Goal: Task Accomplishment & Management: Complete application form

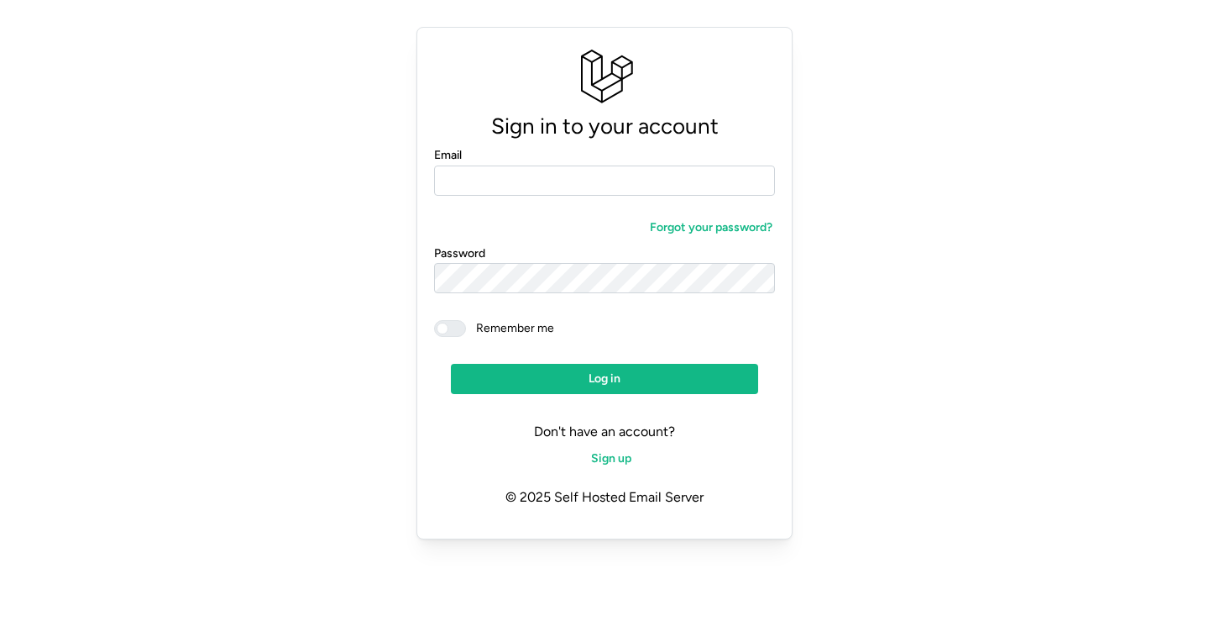
click at [606, 450] on span "Sign up" at bounding box center [611, 458] width 40 height 29
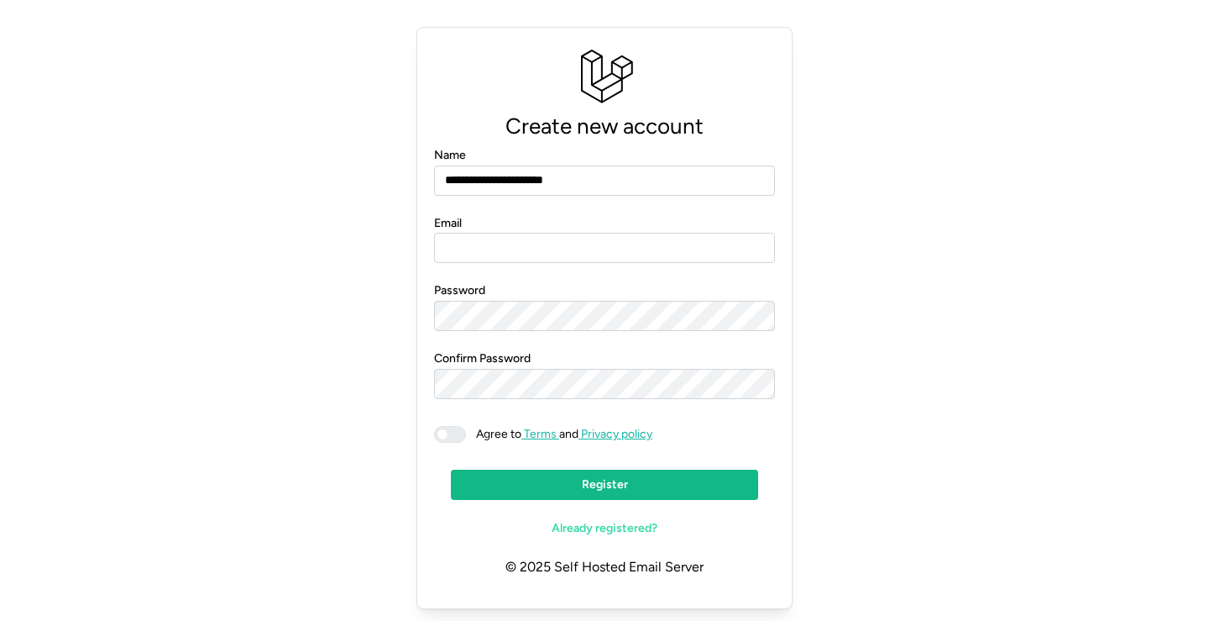
type input "**********"
click at [594, 175] on input "**********" at bounding box center [604, 180] width 341 height 30
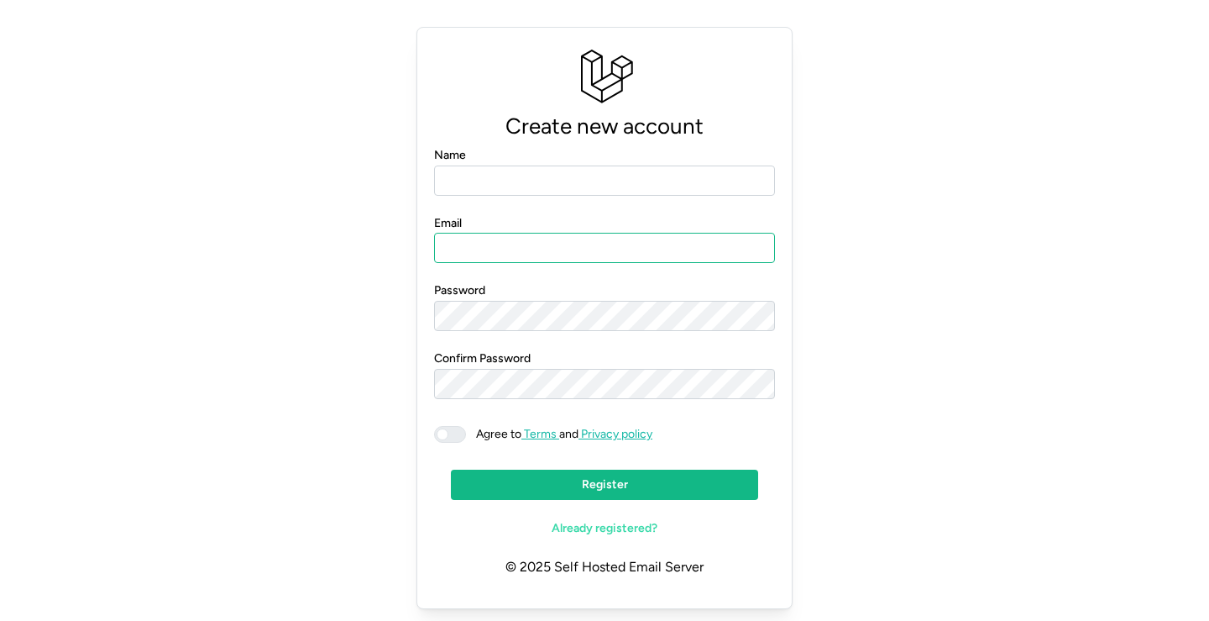
click at [556, 251] on input "Email" at bounding box center [604, 248] width 341 height 30
paste input "**********"
type input "**********"
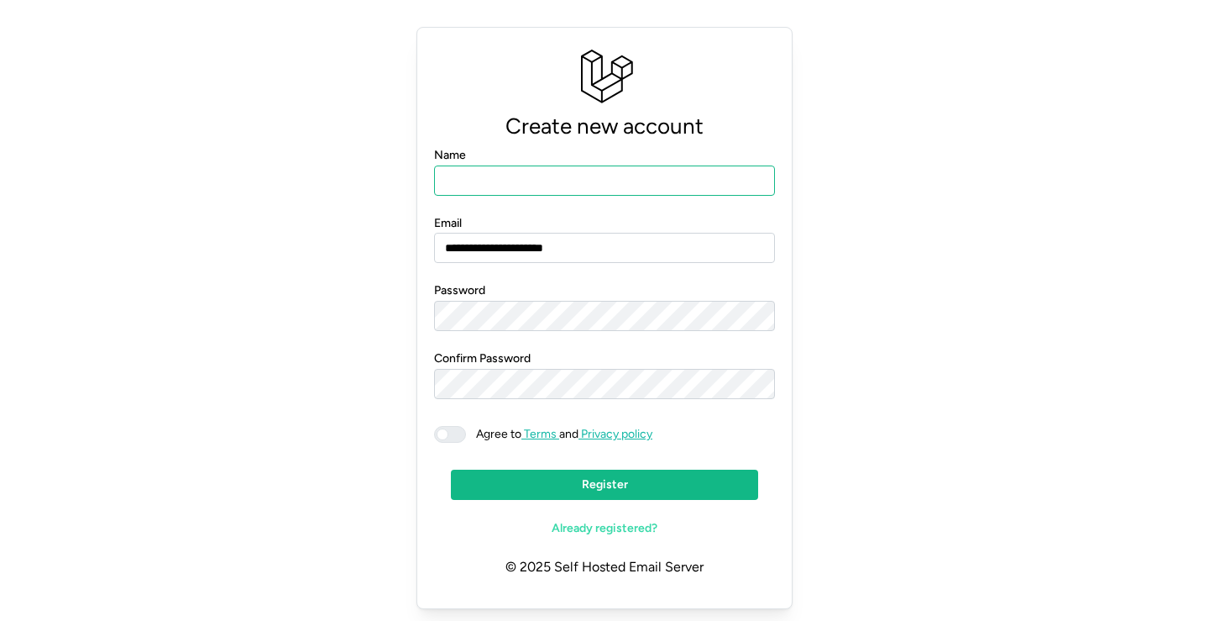
click at [528, 181] on input "Name" at bounding box center [604, 180] width 341 height 30
type input "****"
click at [521, 331] on form "**********" at bounding box center [604, 343] width 341 height 399
click at [460, 437] on span at bounding box center [458, 434] width 20 height 15
click at [547, 482] on span "Register" at bounding box center [604, 484] width 275 height 29
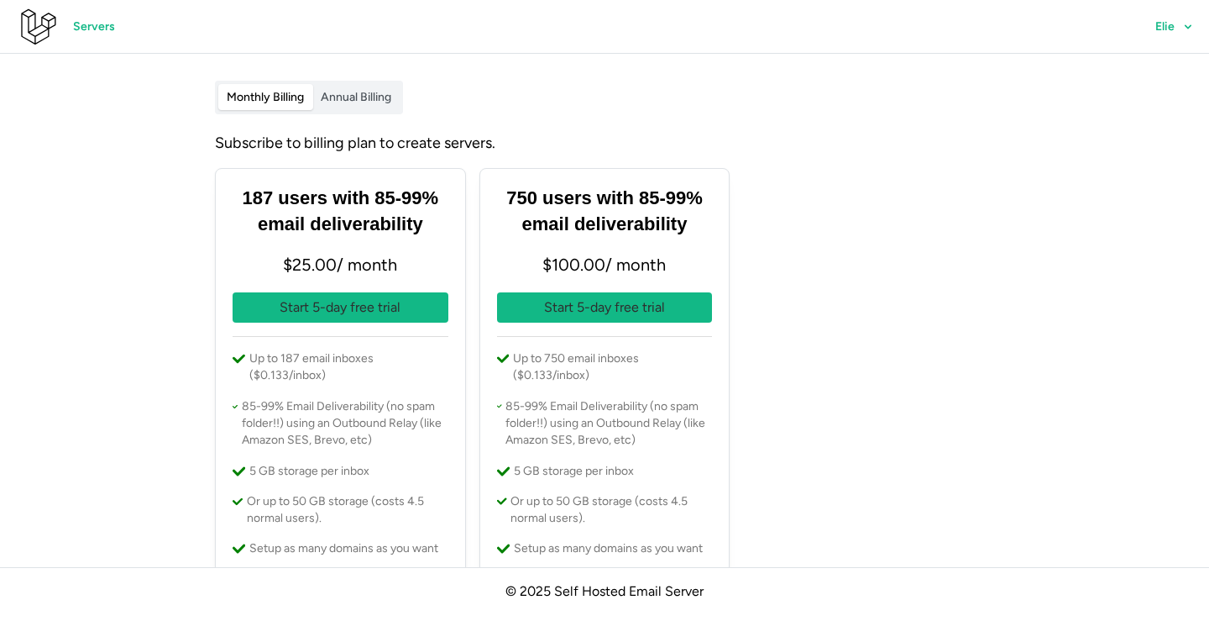
click at [348, 306] on p "Start 5-day free trial" at bounding box center [340, 307] width 121 height 21
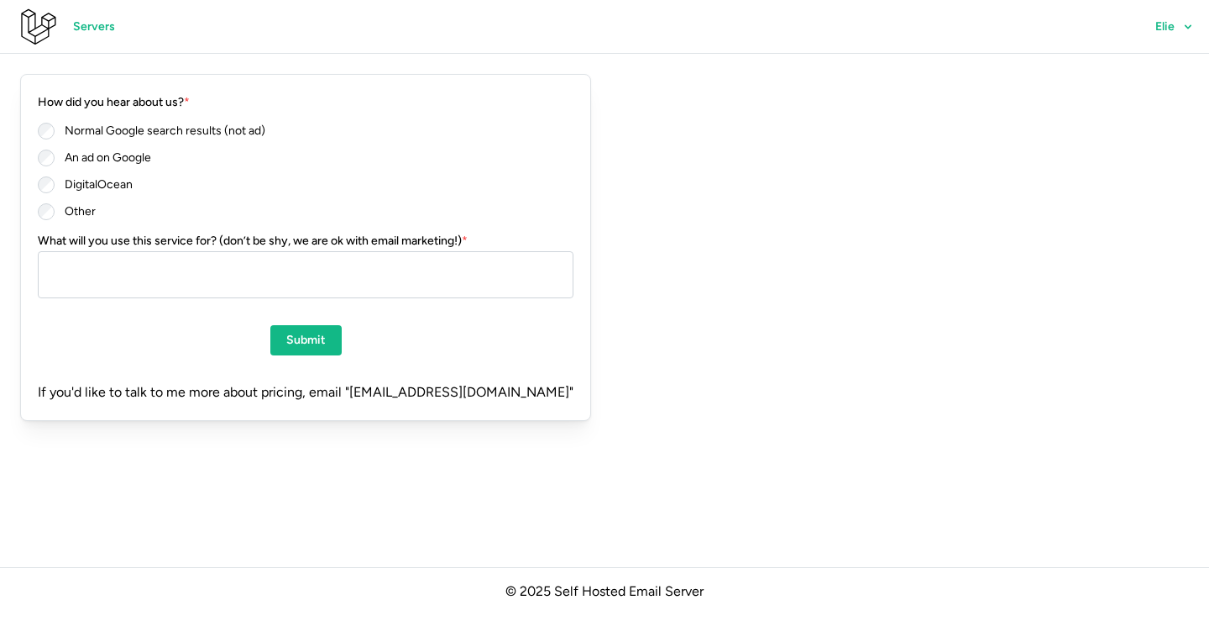
click at [320, 348] on span "Submit" at bounding box center [305, 340] width 39 height 29
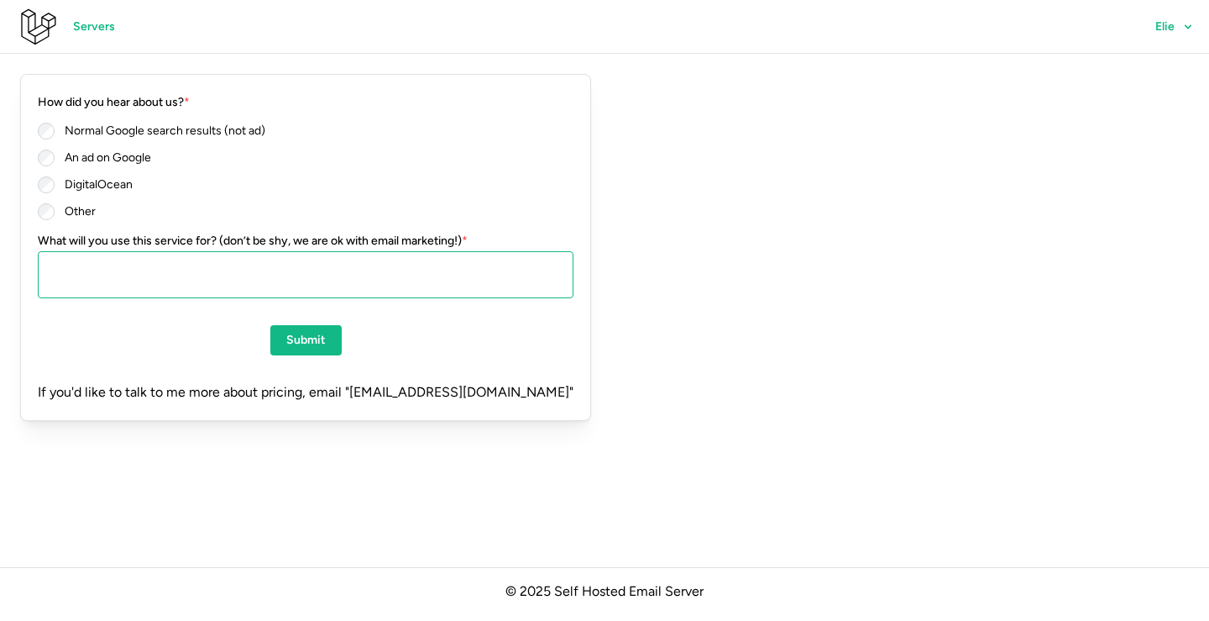
type textarea "*"
type textarea "**********"
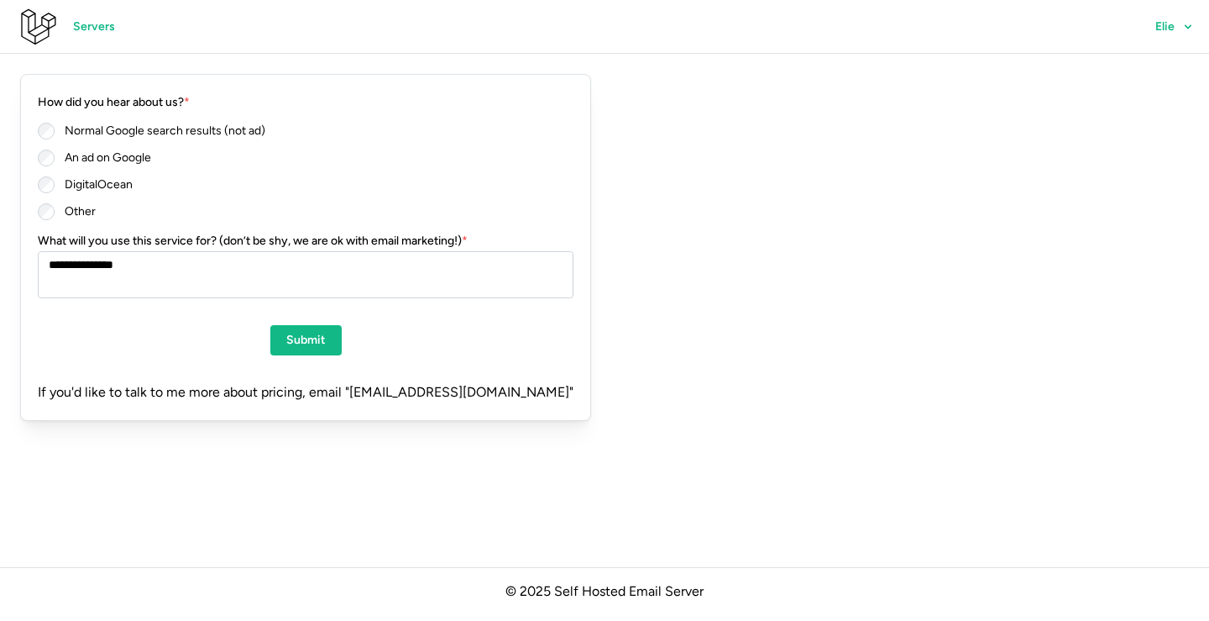
click at [326, 340] on span "Submit" at bounding box center [305, 340] width 39 height 29
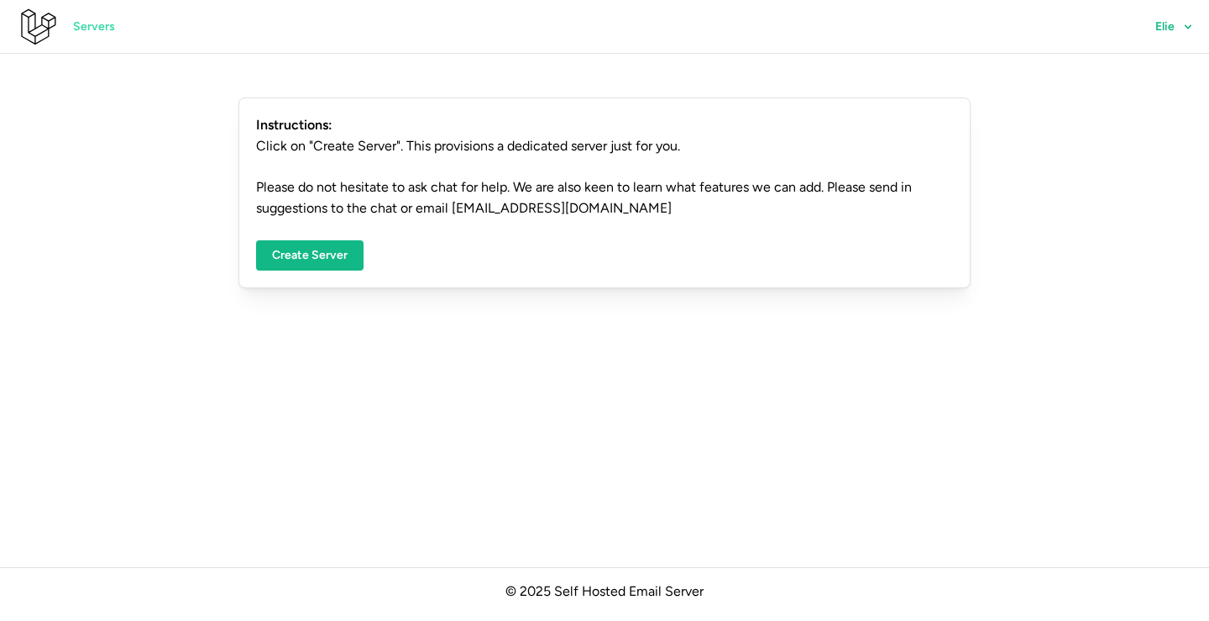
click at [334, 249] on span "Create Server" at bounding box center [310, 255] width 76 height 29
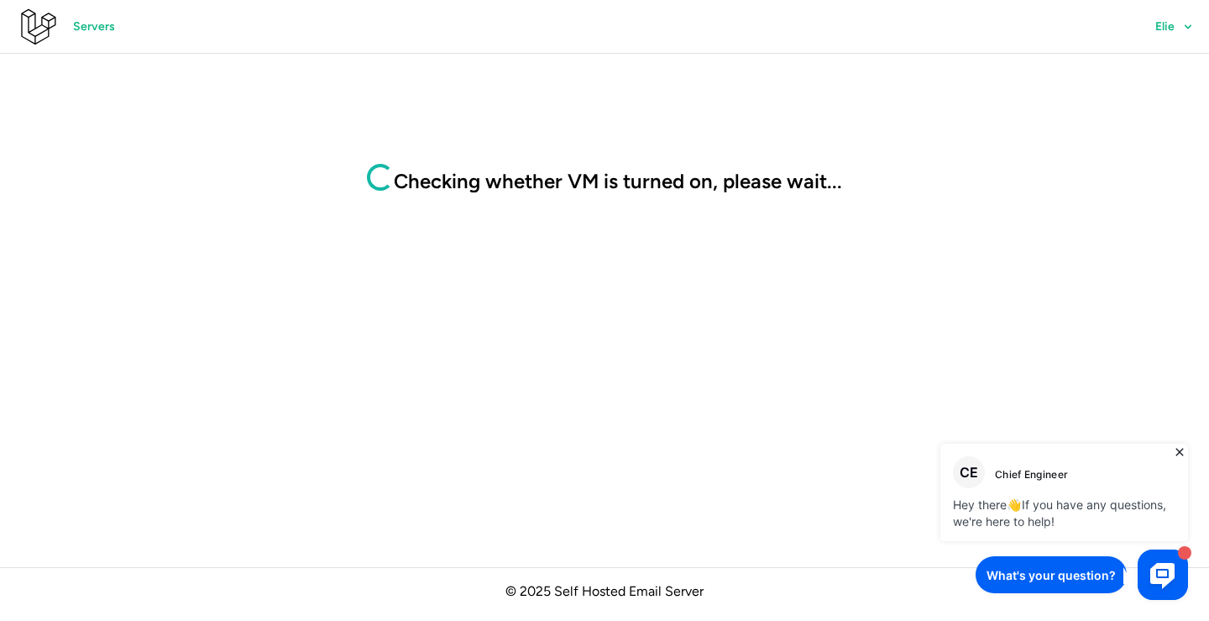
click at [470, 160] on main "Loading... Checking whether VM is turned on, please wait..." at bounding box center [604, 432] width 1209 height 865
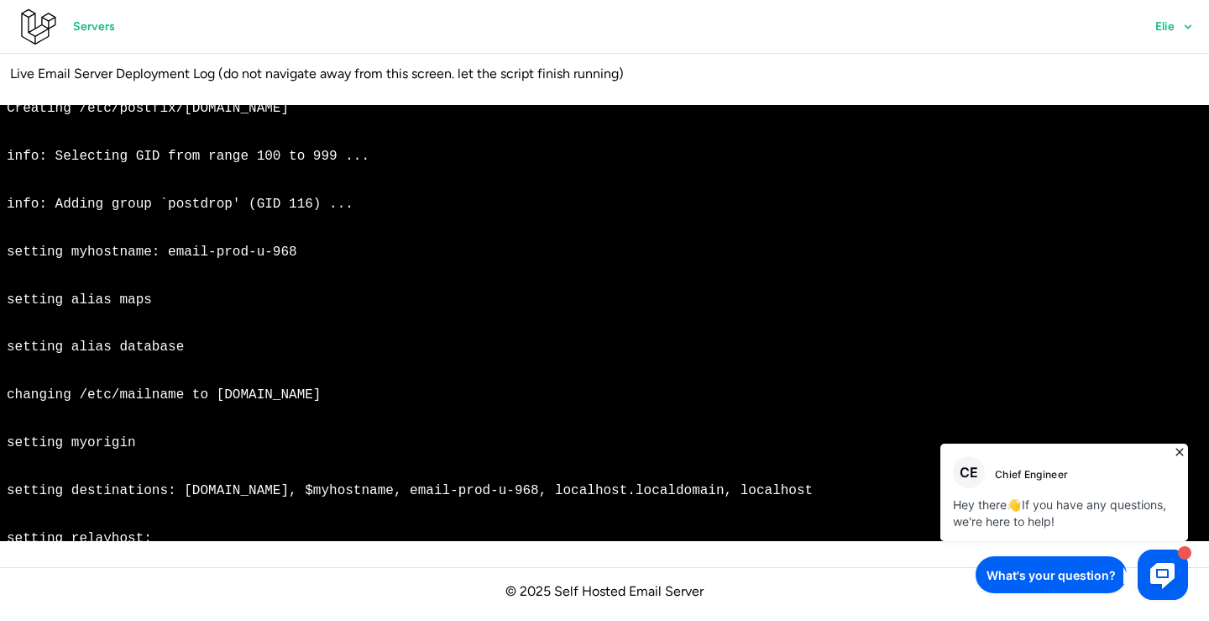
scroll to position [21241, 0]
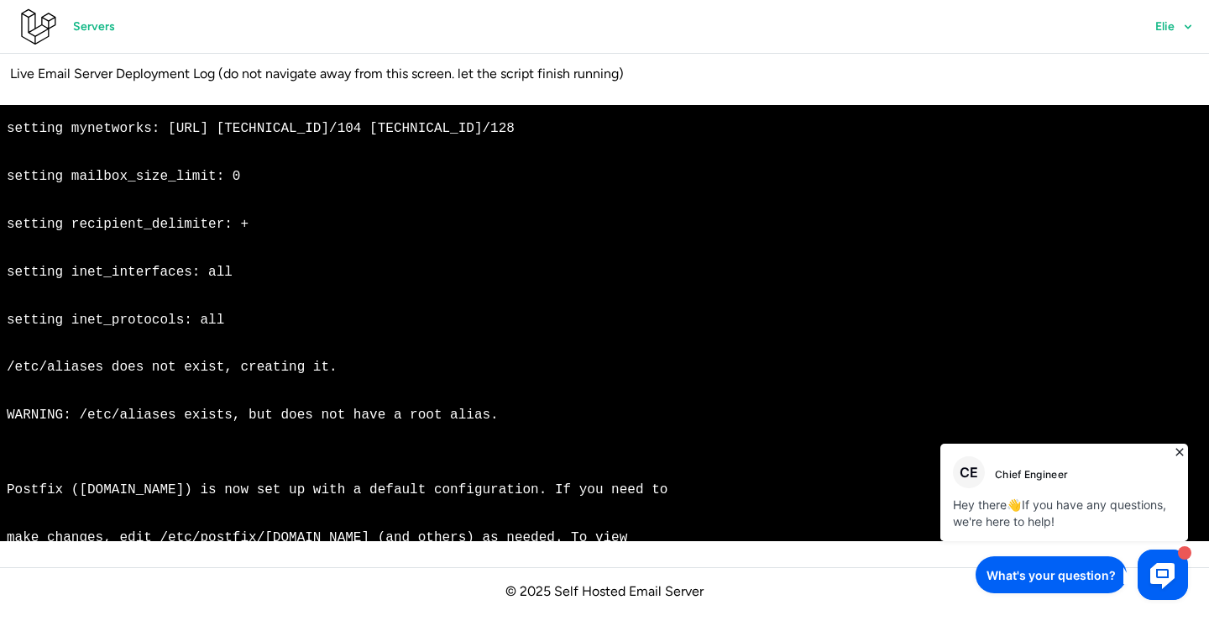
click at [1181, 450] on icon at bounding box center [1179, 451] width 17 height 17
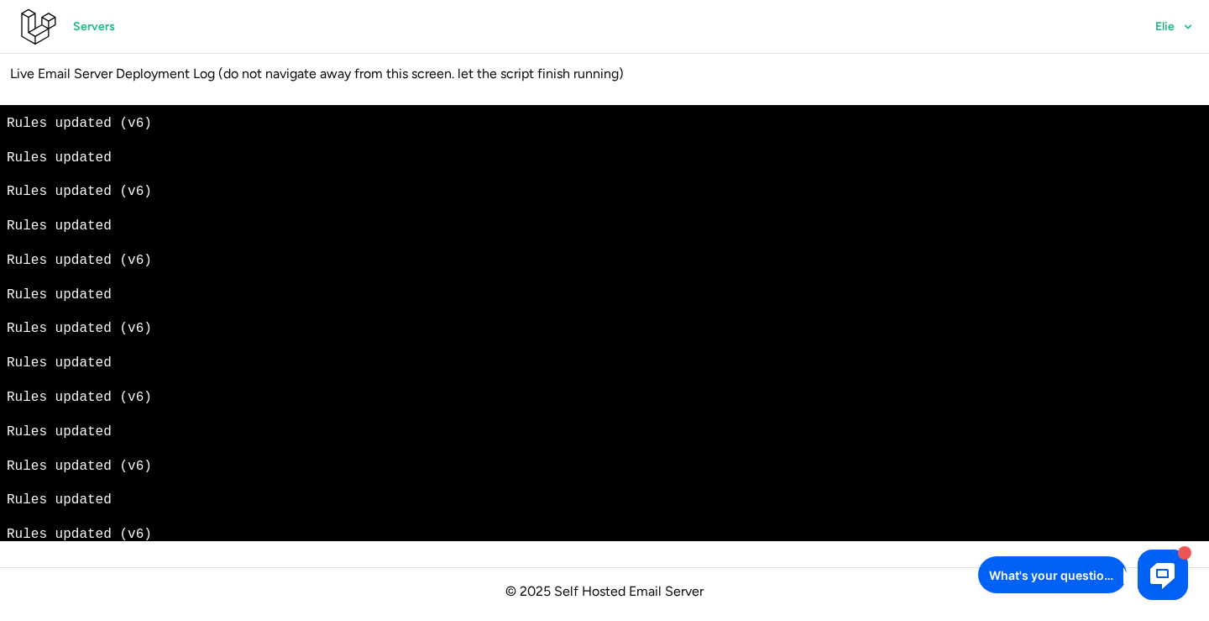
scroll to position [31015, 0]
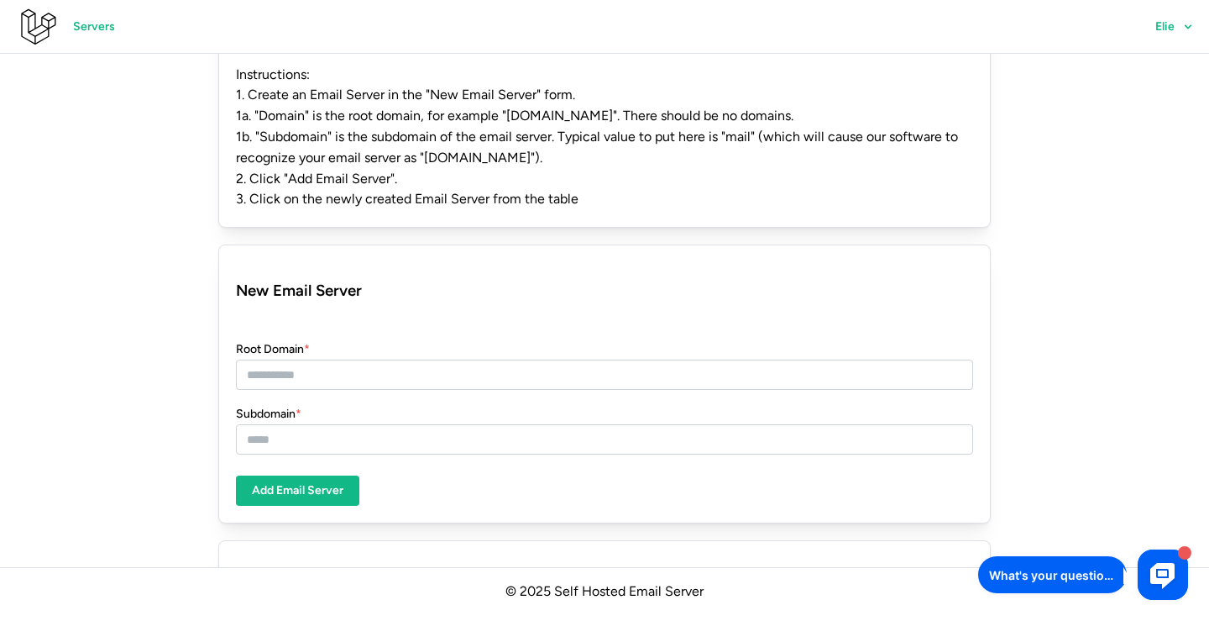
scroll to position [82, 0]
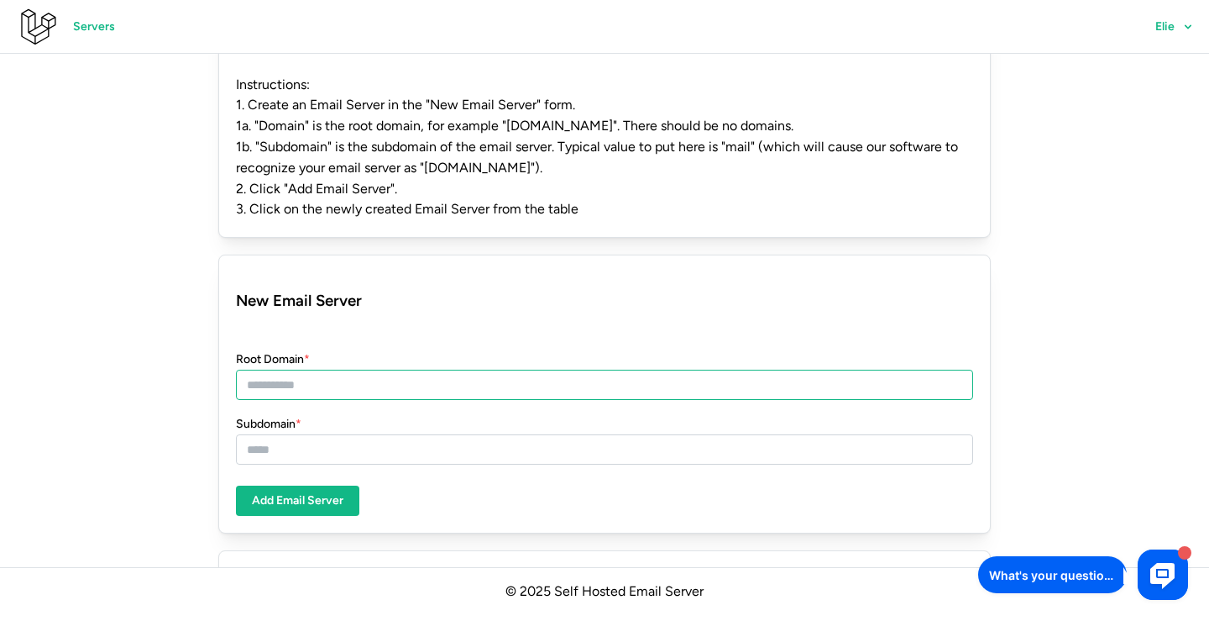
click at [378, 378] on input "Root Domain *" at bounding box center [604, 384] width 737 height 30
click at [277, 380] on input "**********" at bounding box center [604, 384] width 737 height 30
type input "**********"
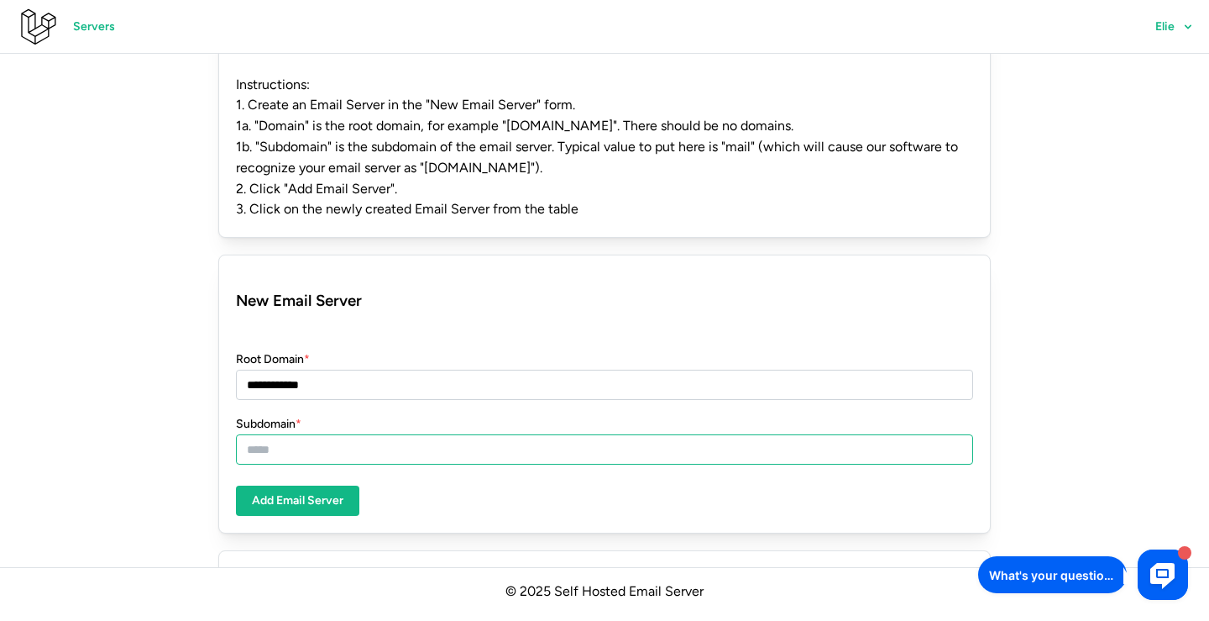
click at [317, 441] on input "Subdomain *" at bounding box center [604, 449] width 737 height 30
click at [457, 483] on form "**********" at bounding box center [604, 394] width 737 height 244
click at [312, 500] on span "Add Email Server" at bounding box center [298, 500] width 92 height 29
drag, startPoint x: 275, startPoint y: 443, endPoint x: 135, endPoint y: 428, distance: 140.2
click at [258, 498] on span "Add Email Server" at bounding box center [298, 500] width 92 height 29
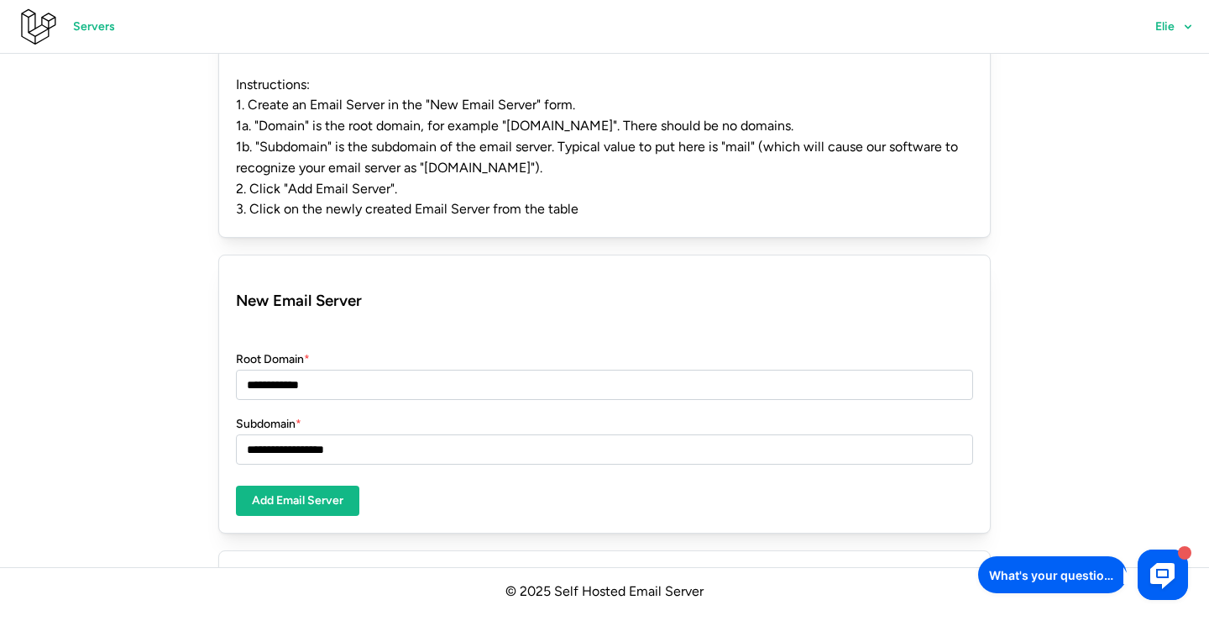
click at [312, 491] on span "Add Email Server" at bounding box center [298, 500] width 92 height 29
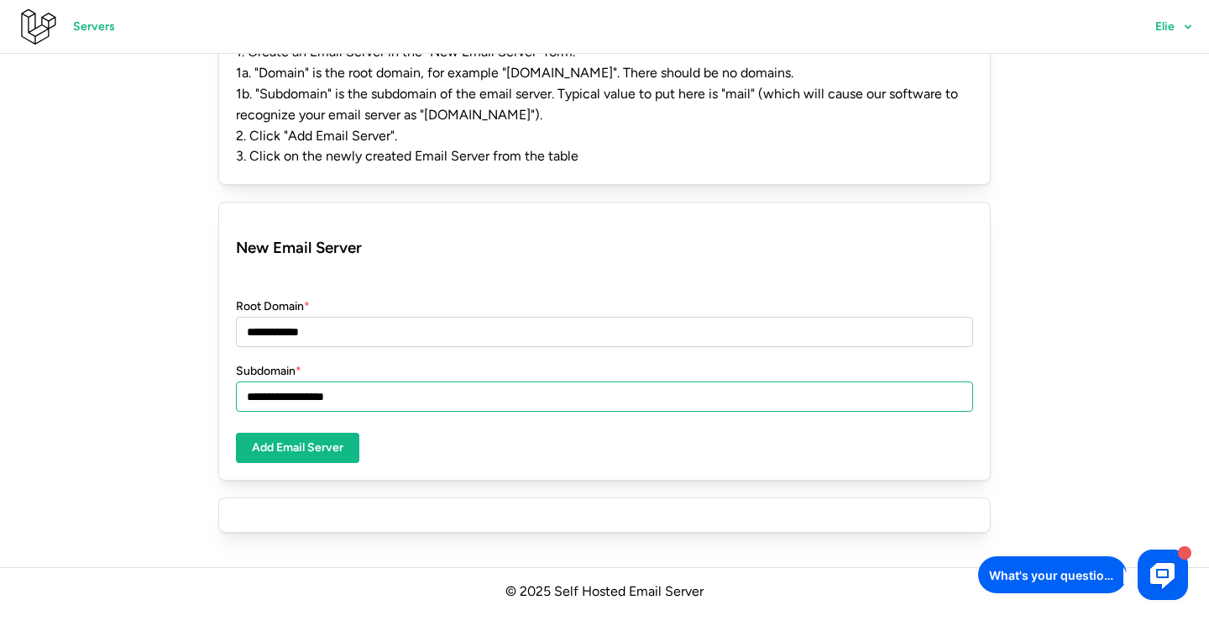
scroll to position [107, 0]
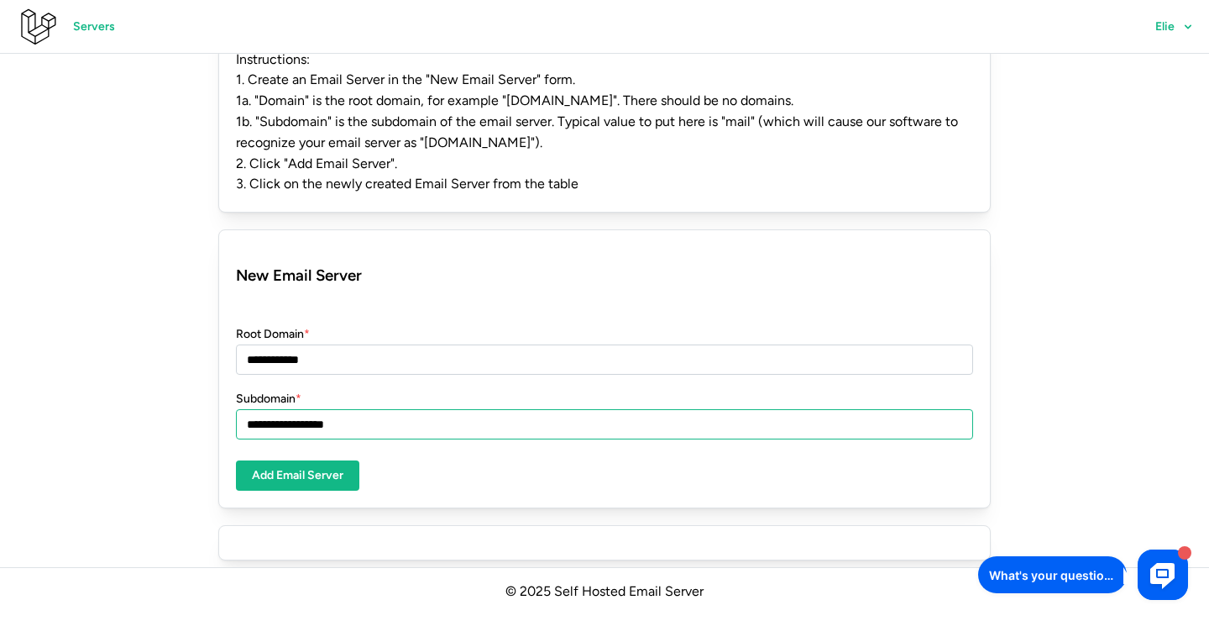
drag, startPoint x: 278, startPoint y: 416, endPoint x: 206, endPoint y: 416, distance: 72.2
click at [206, 416] on div "**********" at bounding box center [605, 275] width 806 height 604
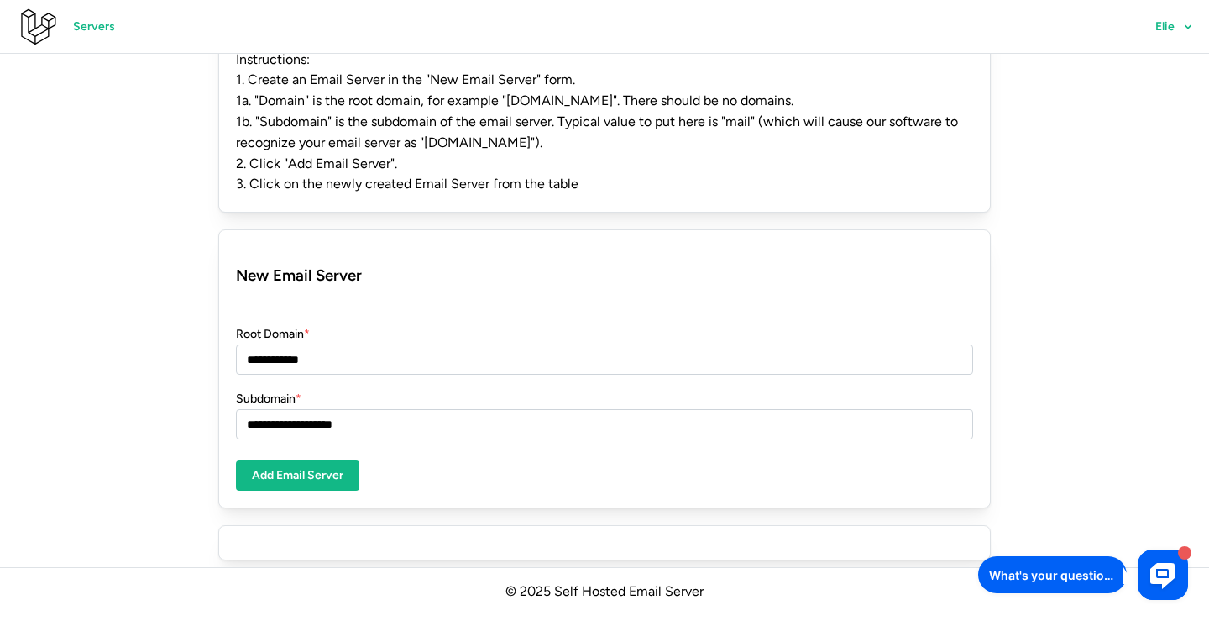
click at [299, 474] on span "Add Email Server" at bounding box center [298, 475] width 92 height 29
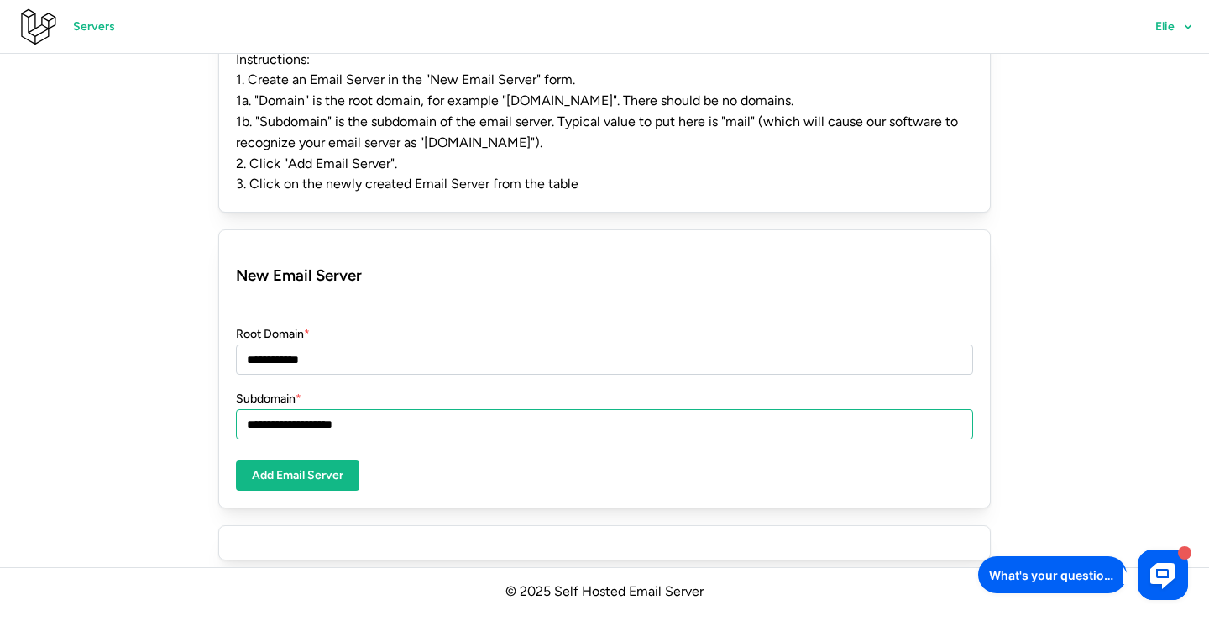
drag, startPoint x: 359, startPoint y: 416, endPoint x: 208, endPoint y: 415, distance: 151.1
click at [202, 415] on div "**********" at bounding box center [605, 275] width 806 height 604
click at [305, 418] on input "**********" at bounding box center [604, 424] width 737 height 30
drag, startPoint x: 288, startPoint y: 418, endPoint x: 153, endPoint y: 414, distance: 135.3
click at [153, 414] on div "**********" at bounding box center [604, 275] width 1209 height 604
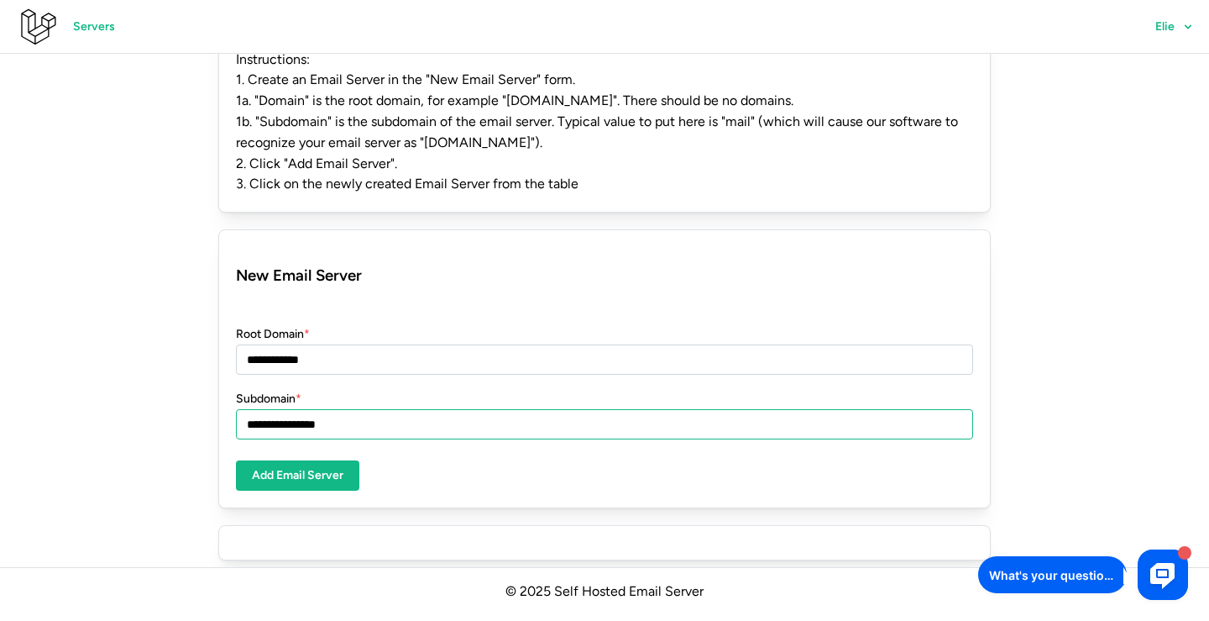
click at [297, 466] on button "Add Email Server" at bounding box center [297, 475] width 123 height 30
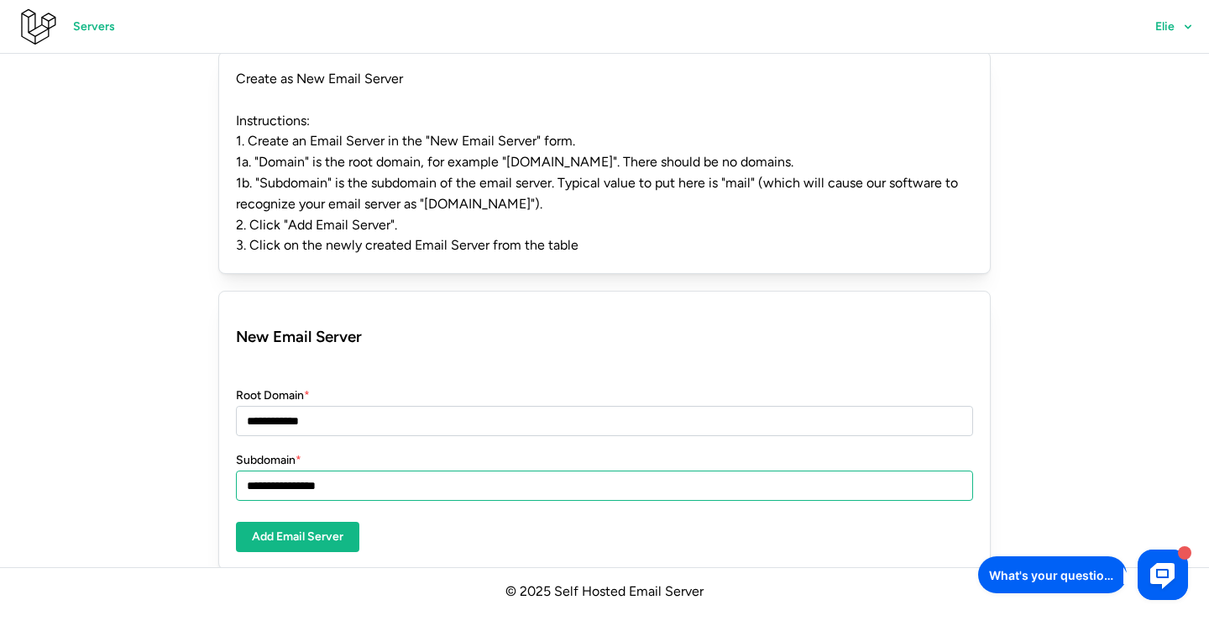
scroll to position [45, 0]
drag, startPoint x: 388, startPoint y: 476, endPoint x: 165, endPoint y: 476, distance: 222.5
click at [165, 476] on div "**********" at bounding box center [604, 337] width 1209 height 604
type input "****"
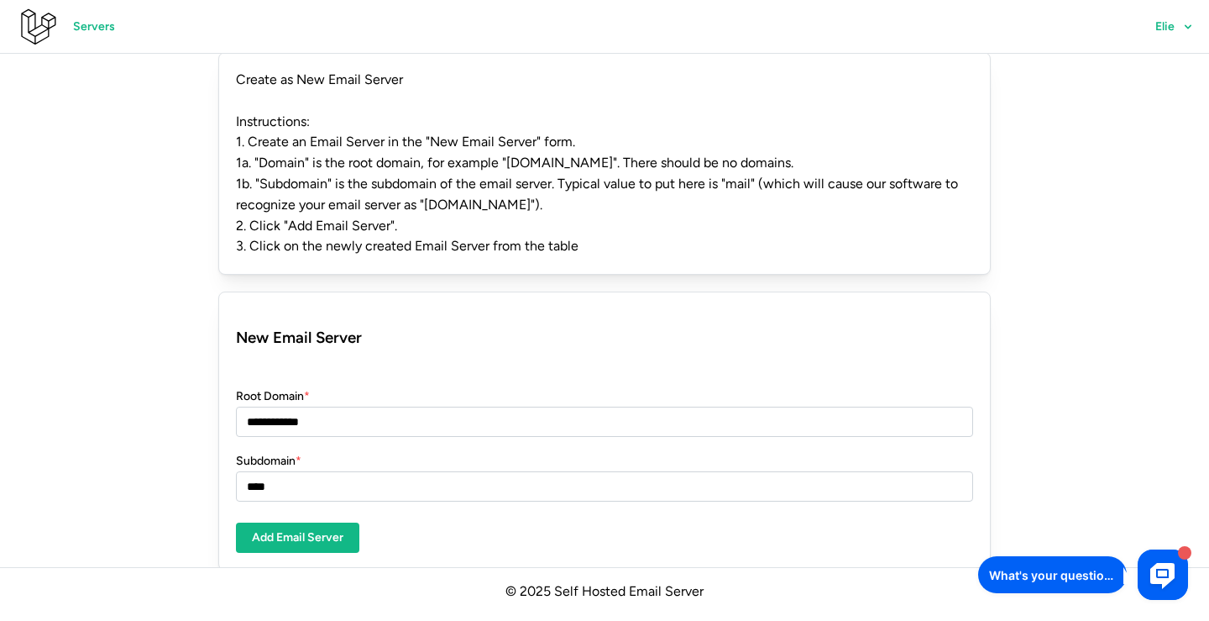
click at [290, 527] on span "Add Email Server" at bounding box center [298, 537] width 92 height 29
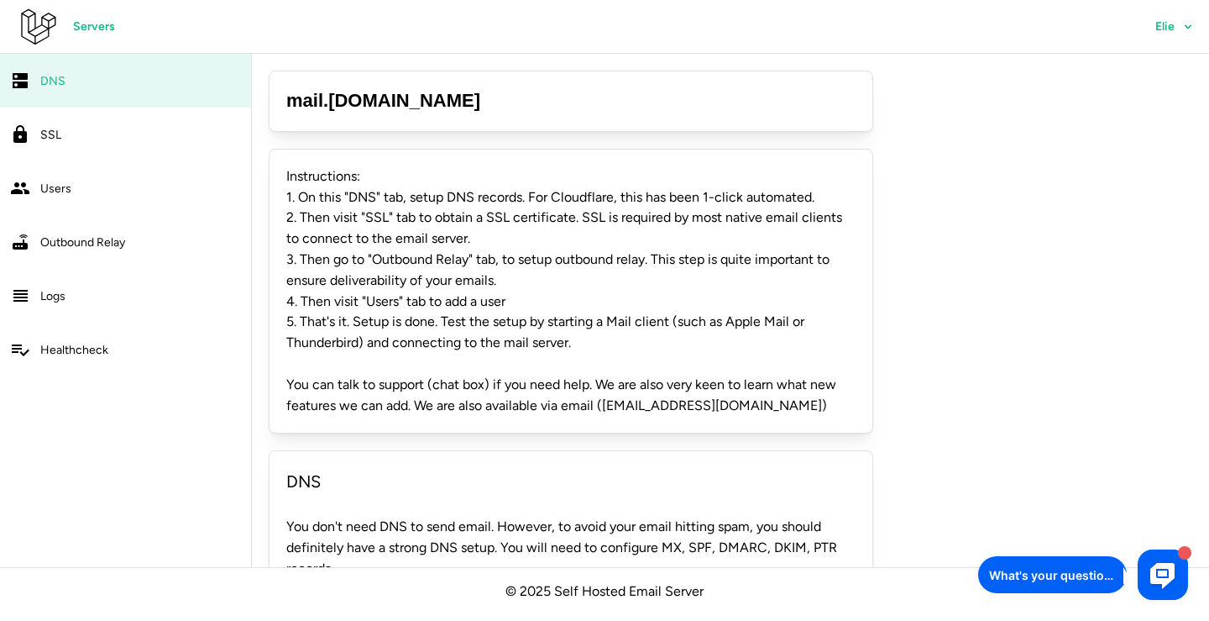
click at [570, 1] on div "Servers Elie" at bounding box center [613, 27] width 1192 height 54
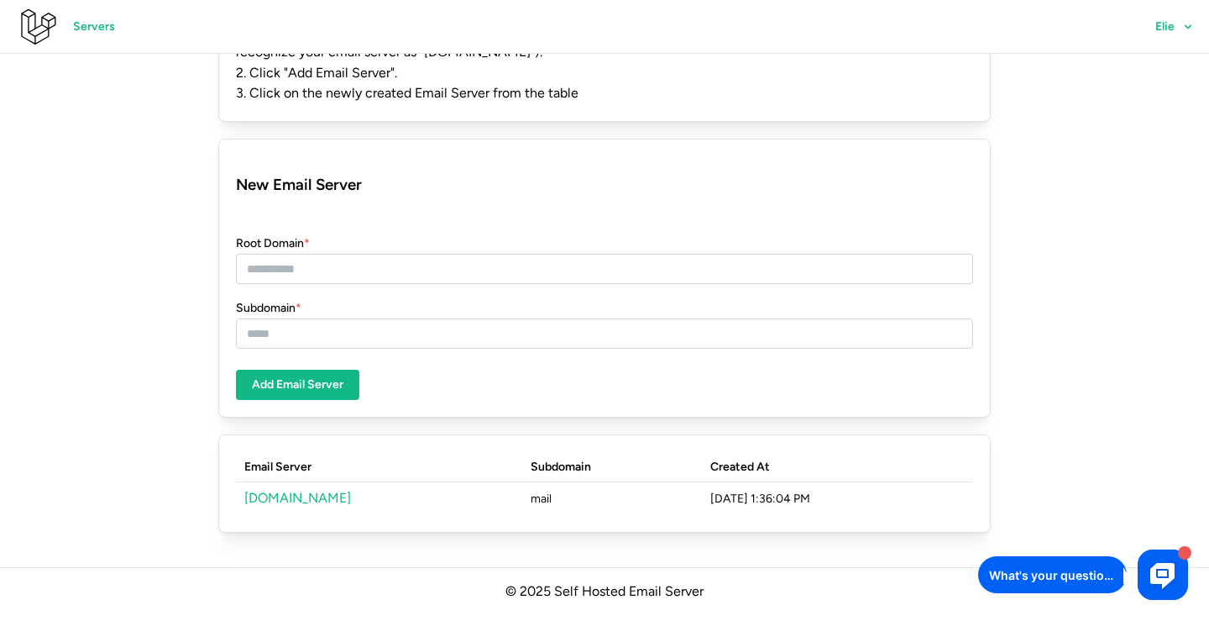
scroll to position [197, 0]
click at [285, 490] on link "[DOMAIN_NAME]" at bounding box center [297, 498] width 107 height 16
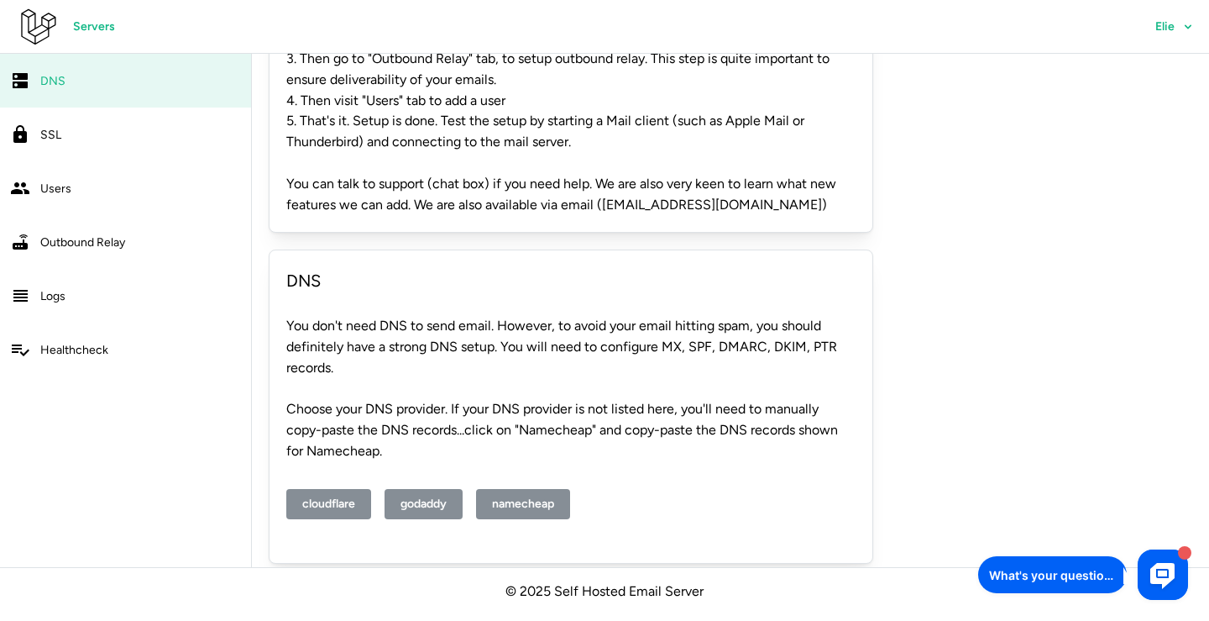
scroll to position [200, 0]
click at [430, 490] on span "godaddy" at bounding box center [424, 504] width 46 height 29
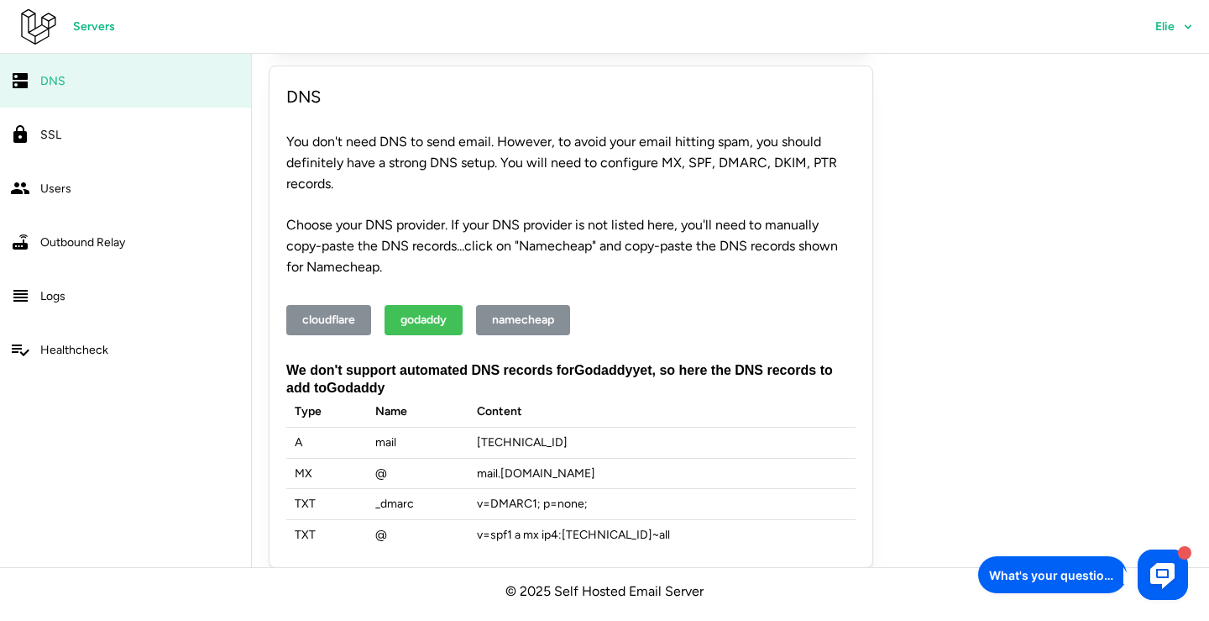
scroll to position [384, 0]
drag, startPoint x: 574, startPoint y: 427, endPoint x: 476, endPoint y: 426, distance: 98.2
click at [476, 428] on td "192.241.147.80" at bounding box center [662, 443] width 387 height 31
copy td "192.241.147.80"
click at [562, 458] on td "mail . digitist.net" at bounding box center [662, 473] width 387 height 31
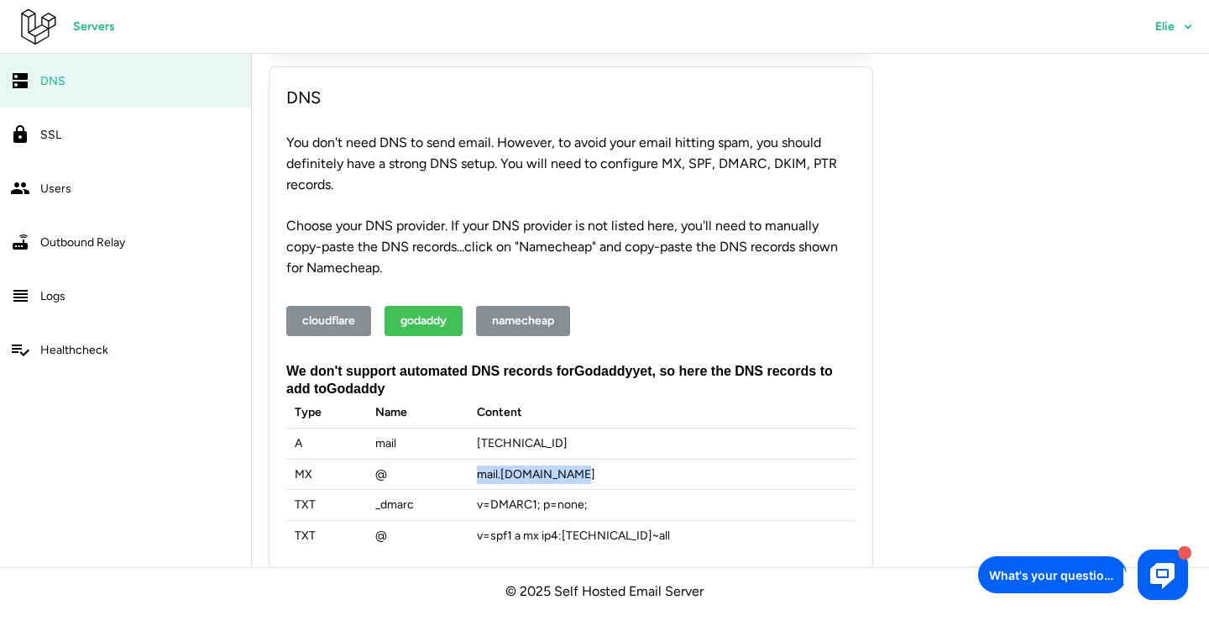
drag, startPoint x: 568, startPoint y: 458, endPoint x: 479, endPoint y: 458, distance: 89.8
click at [479, 458] on td "mail . digitist.net" at bounding box center [662, 473] width 387 height 31
copy td "mail . digitist.net"
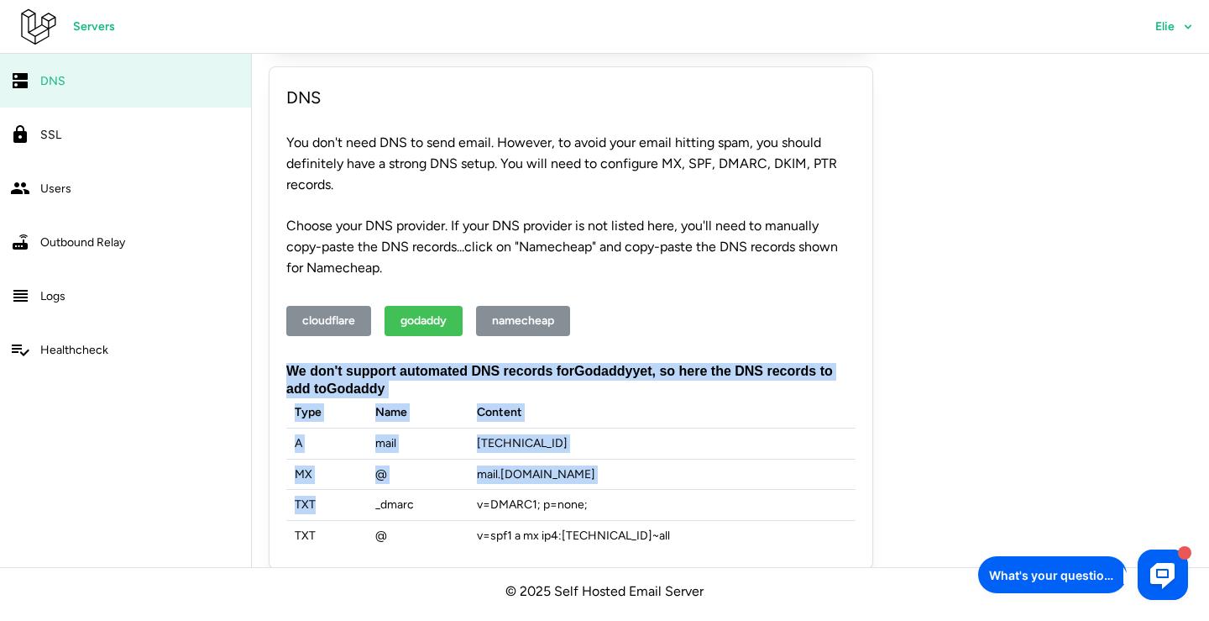
drag, startPoint x: 322, startPoint y: 487, endPoint x: 280, endPoint y: 487, distance: 41.1
click at [280, 487] on div "DNS You don't need DNS to send email. However, to avoid your email hitting spam…" at bounding box center [571, 316] width 605 height 501
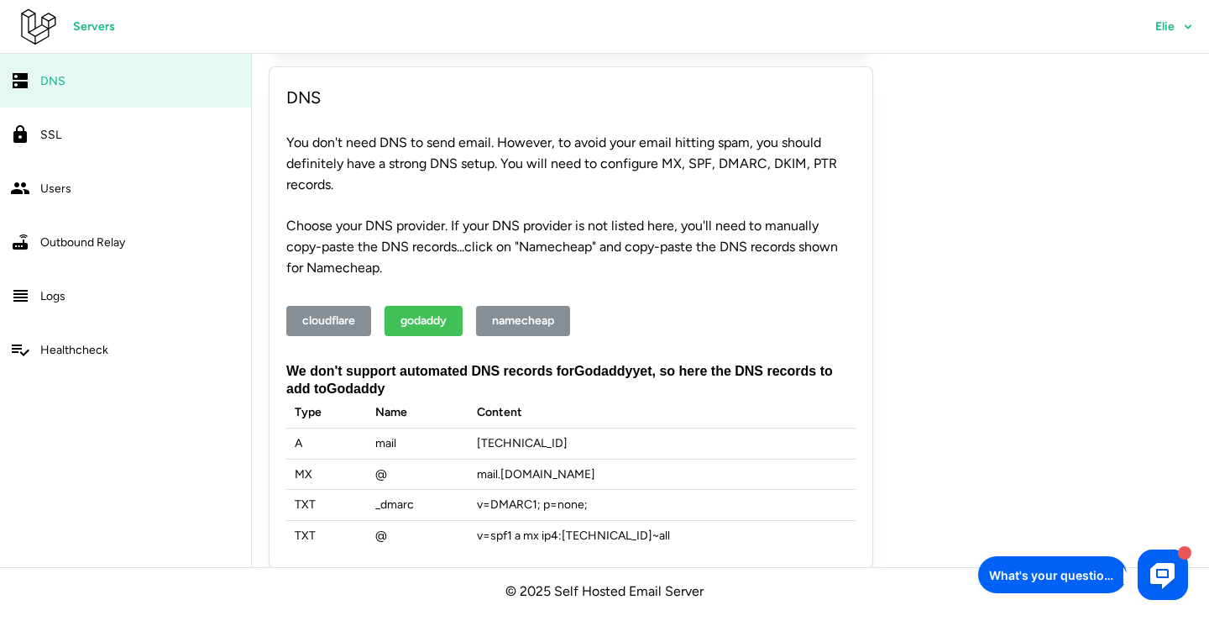
click at [417, 494] on td "_dmarc" at bounding box center [418, 505] width 102 height 31
drag, startPoint x: 422, startPoint y: 490, endPoint x: 371, endPoint y: 490, distance: 50.4
click at [371, 490] on td "_dmarc" at bounding box center [418, 505] width 102 height 31
copy td "_dmarc"
drag, startPoint x: 592, startPoint y: 486, endPoint x: 476, endPoint y: 487, distance: 115.9
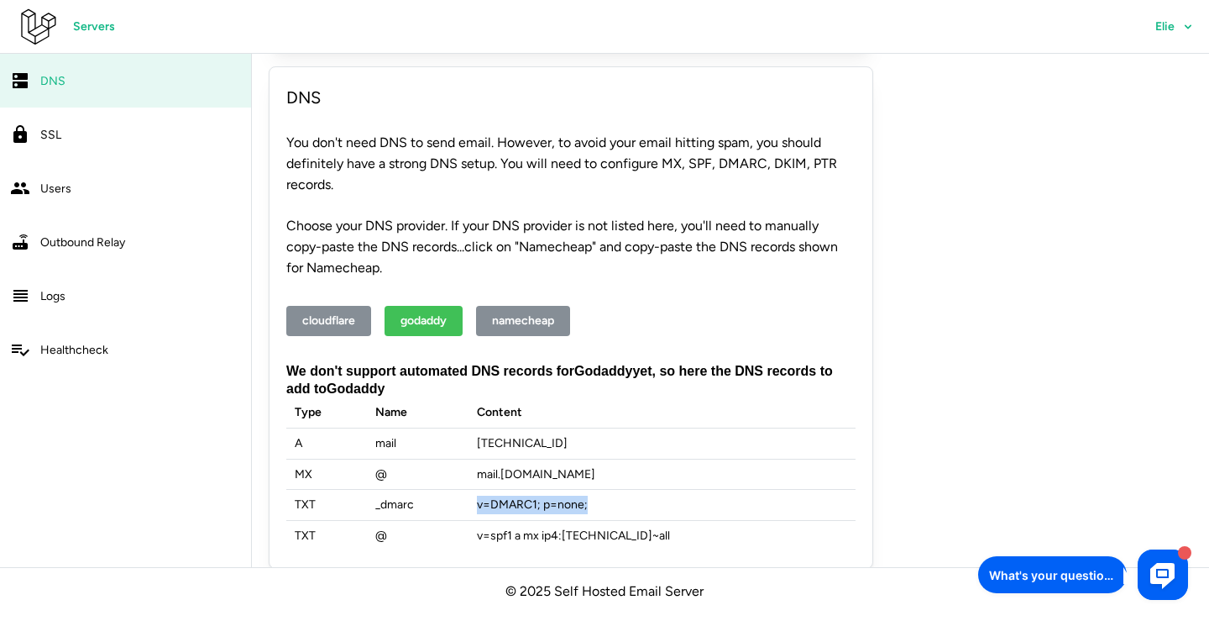
click at [476, 490] on td "v=DMARC1; p=none;" at bounding box center [662, 505] width 387 height 31
copy td "v=DMARC1; p=none;"
drag, startPoint x: 418, startPoint y: 494, endPoint x: 374, endPoint y: 494, distance: 43.7
click at [374, 494] on td "_dmarc" at bounding box center [418, 505] width 102 height 31
copy td "_dmarc"
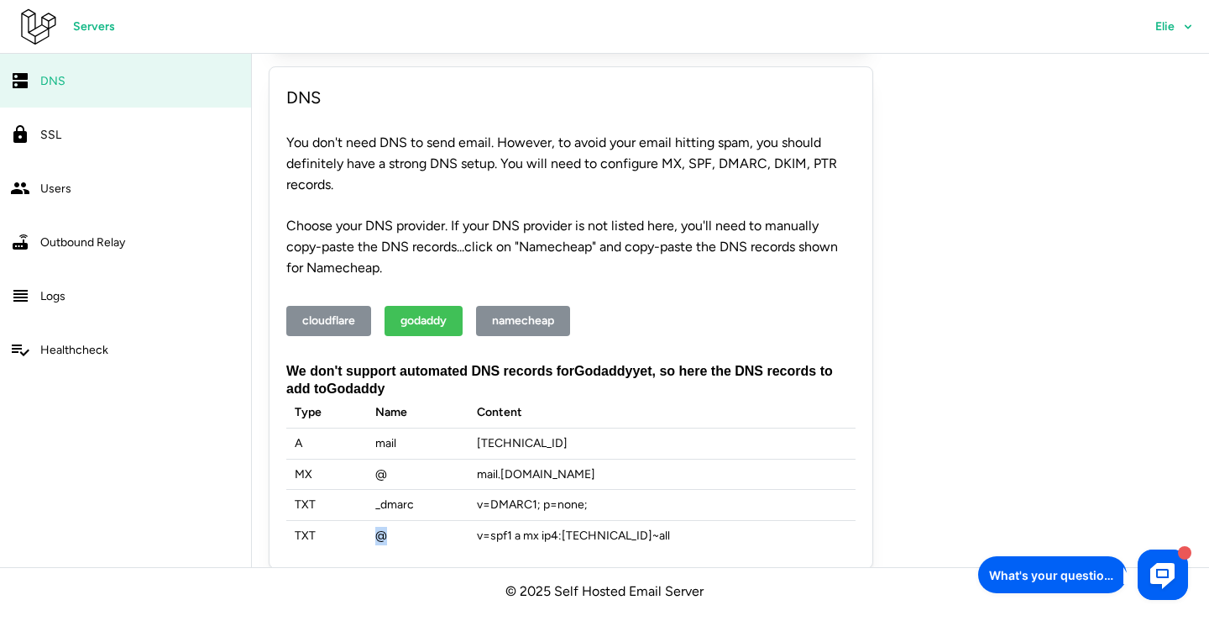
drag, startPoint x: 388, startPoint y: 518, endPoint x: 378, endPoint y: 518, distance: 10.1
click at [378, 521] on td "@" at bounding box center [418, 536] width 102 height 30
copy td "@"
drag, startPoint x: 673, startPoint y: 520, endPoint x: 471, endPoint y: 519, distance: 201.5
click at [471, 521] on tr "TXT @ v=spf1 a mx ip4: 192.241.147.80 ~all" at bounding box center [570, 536] width 569 height 30
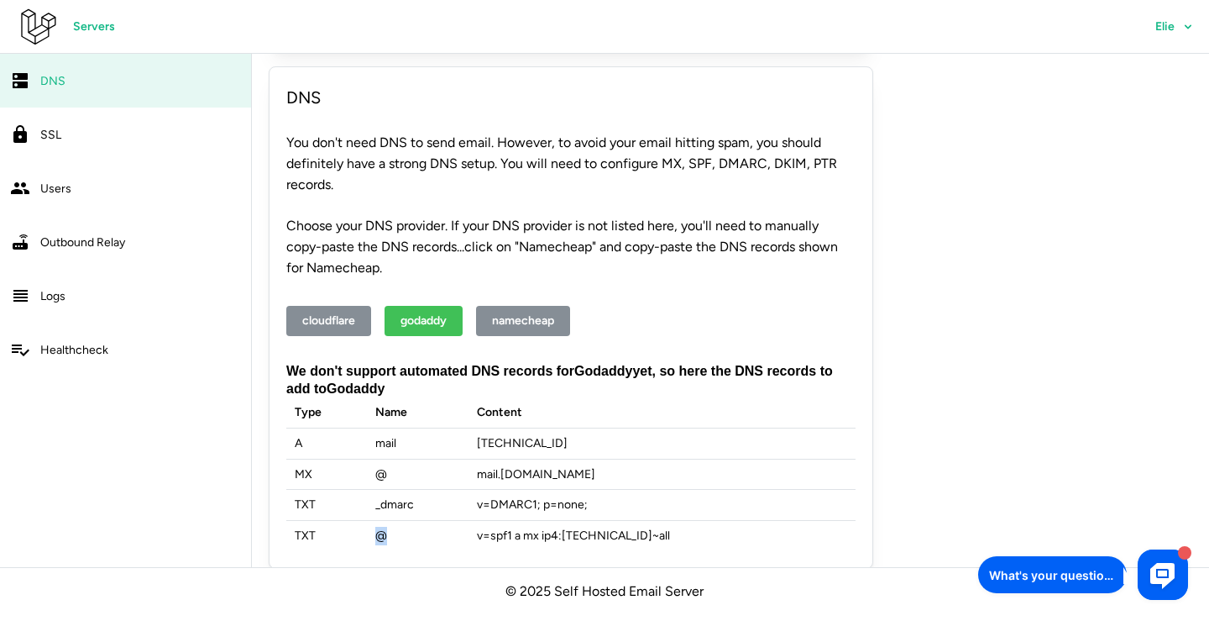
copy tr "v=spf1 a mx ip4: 192.241.147.80 ~all"
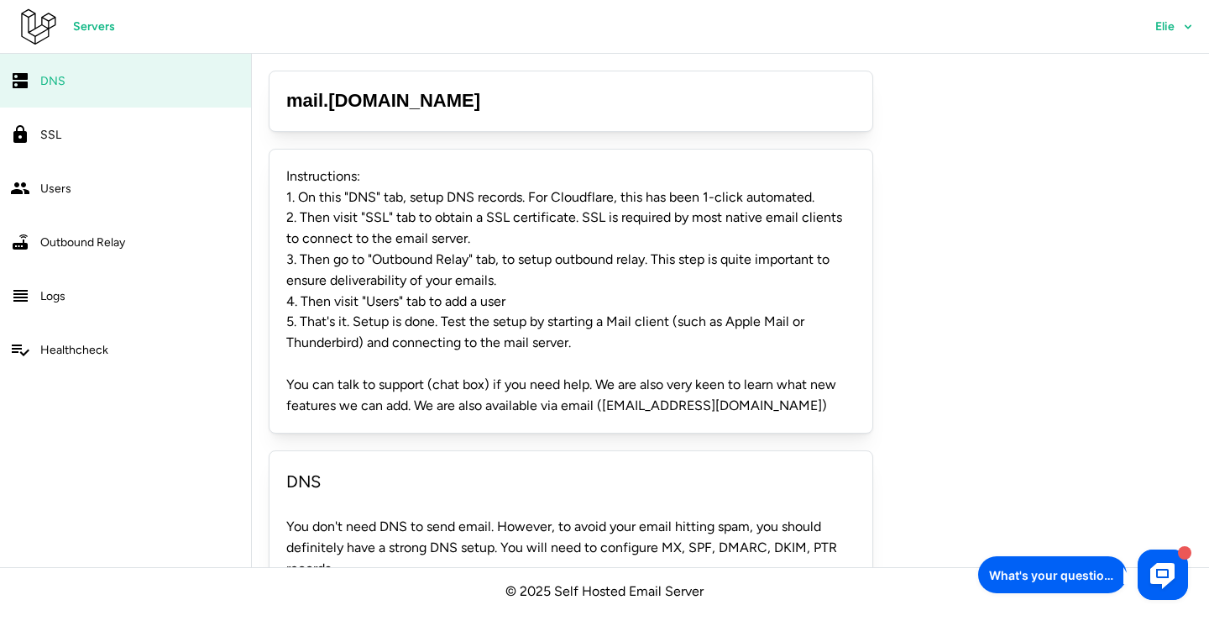
scroll to position [0, 0]
click at [108, 129] on div "SSL" at bounding box center [140, 134] width 201 height 21
click at [52, 141] on span "SSL" at bounding box center [50, 135] width 21 height 14
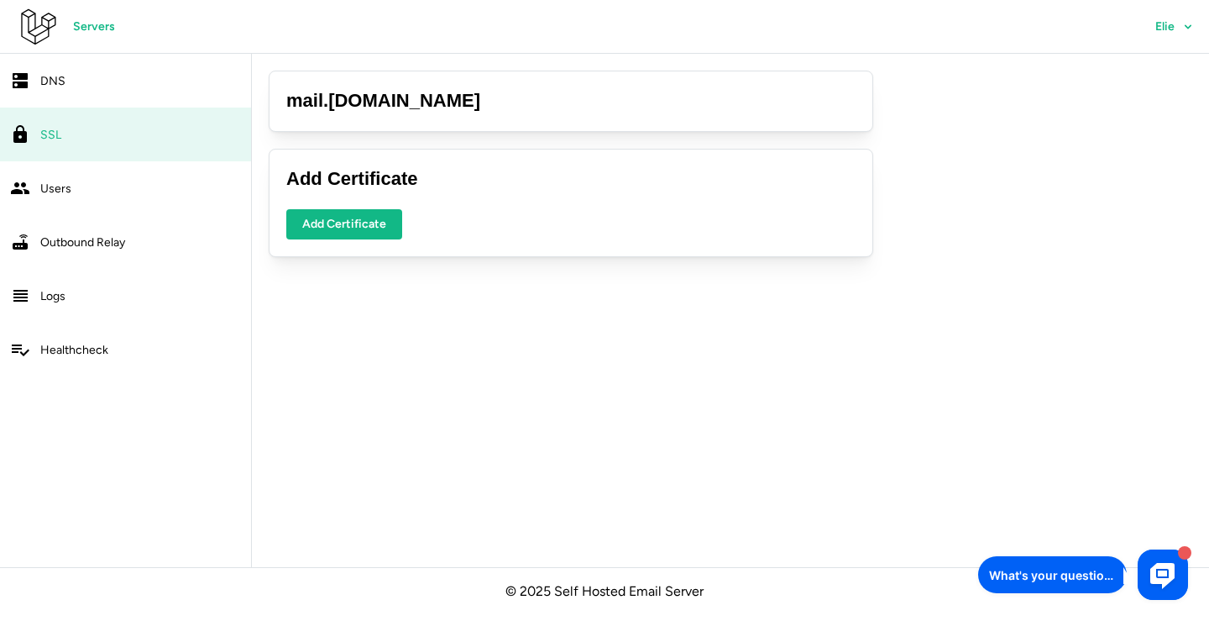
click at [364, 224] on span "Add Certificate" at bounding box center [344, 224] width 84 height 29
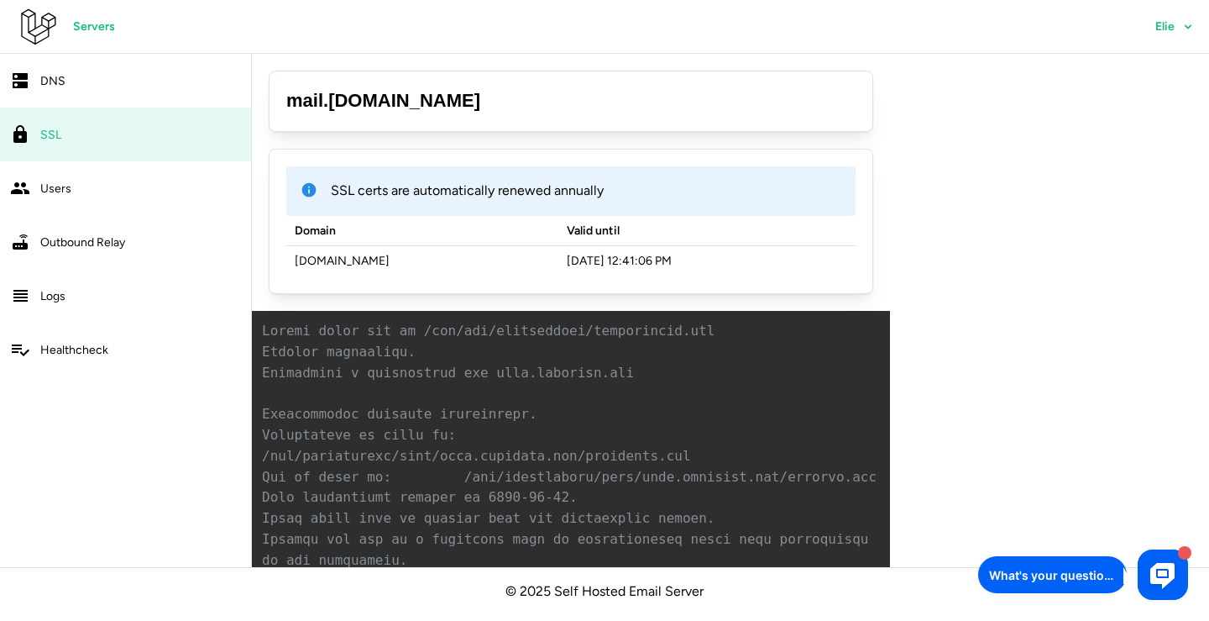
click at [112, 194] on div "Users" at bounding box center [140, 188] width 201 height 21
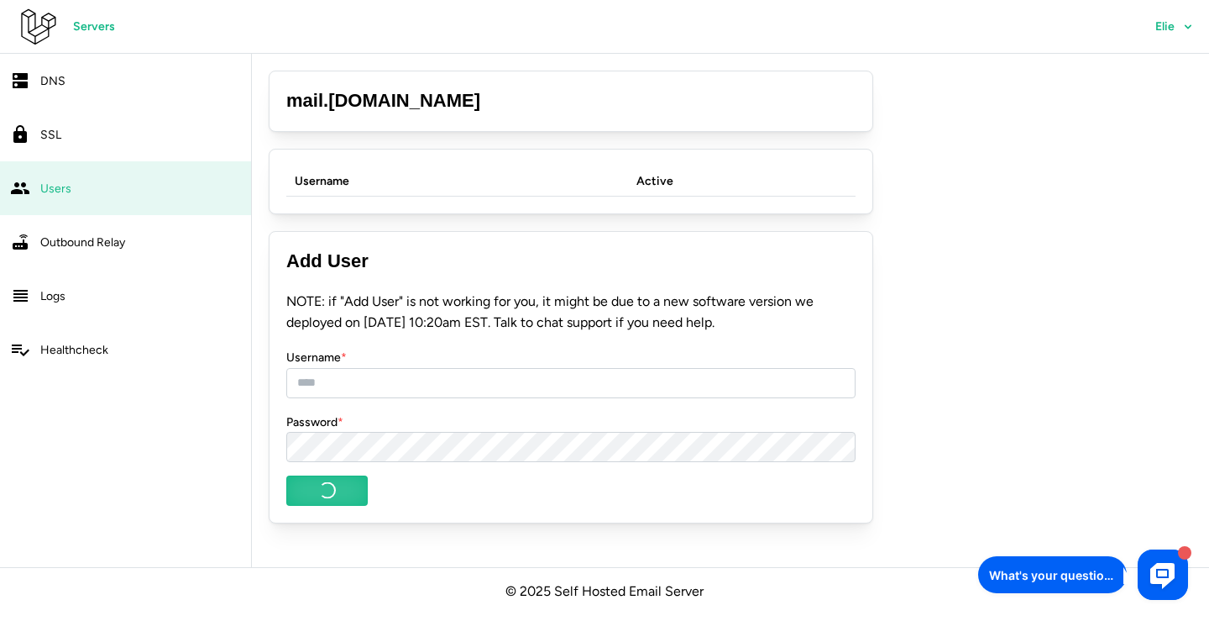
click at [504, 340] on form "NOTE: if "Add User" is not working for you, it might be due to a new software v…" at bounding box center [570, 398] width 569 height 214
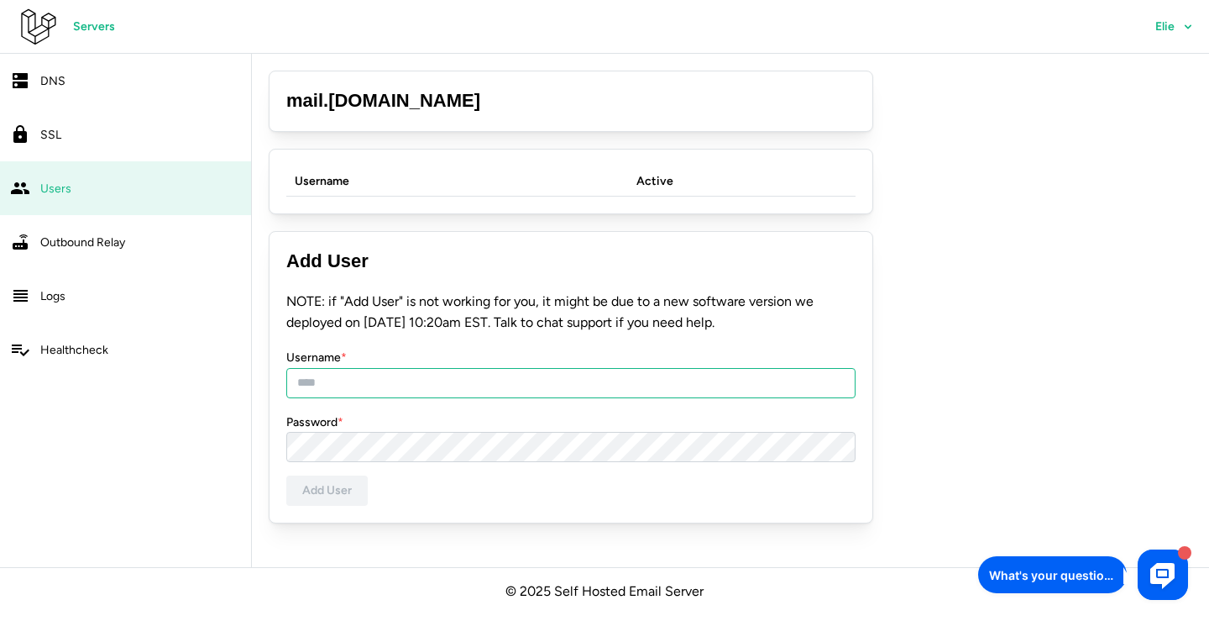
click at [390, 383] on input "Username *" at bounding box center [570, 383] width 569 height 30
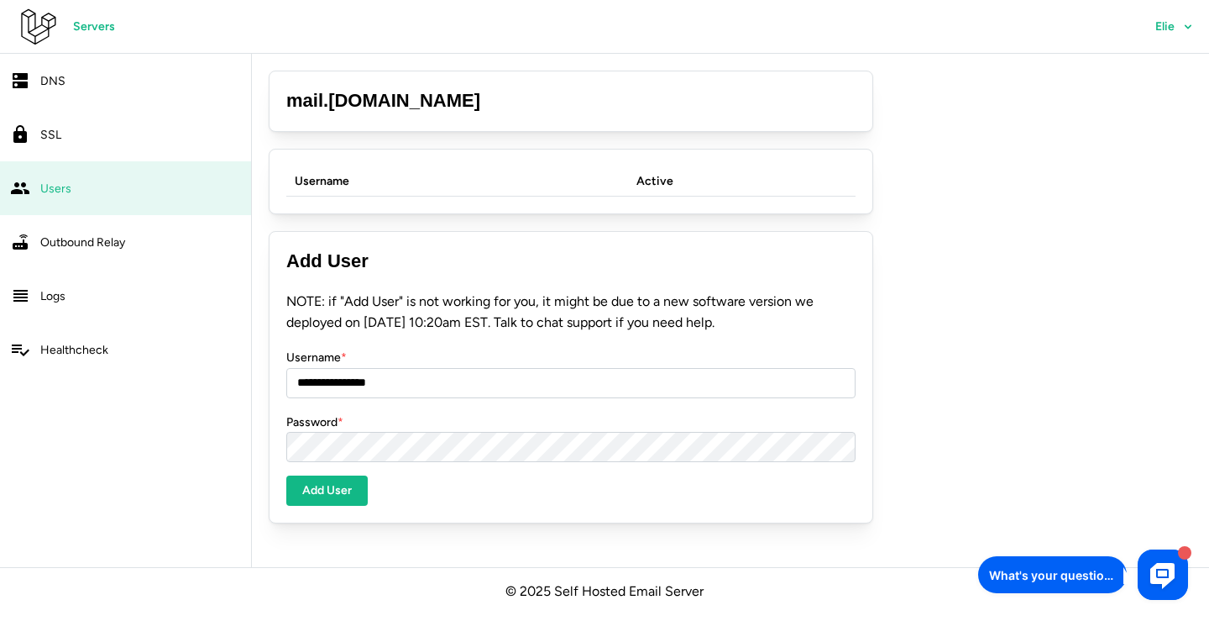
click at [363, 488] on button "Add User" at bounding box center [326, 490] width 81 height 30
click at [356, 380] on input "**********" at bounding box center [570, 383] width 569 height 30
click at [340, 481] on span "Add User" at bounding box center [327, 490] width 50 height 29
drag, startPoint x: 312, startPoint y: 380, endPoint x: 327, endPoint y: 379, distance: 14.3
click at [327, 379] on input "**********" at bounding box center [570, 383] width 569 height 30
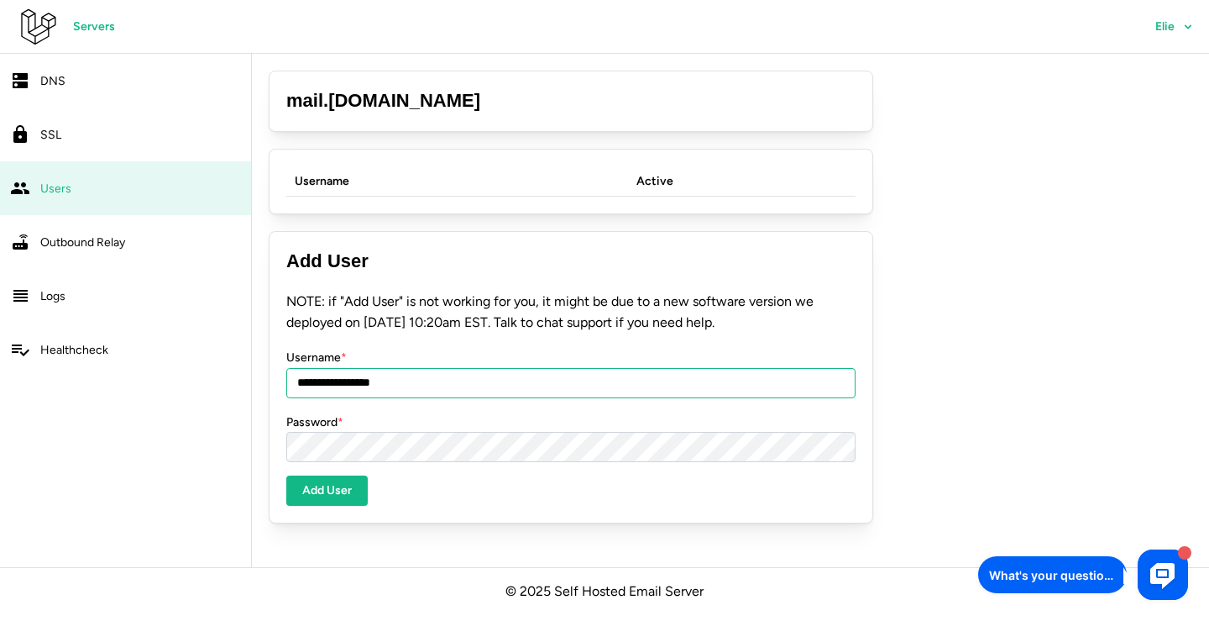
click at [326, 379] on input "**********" at bounding box center [570, 383] width 569 height 30
drag, startPoint x: 319, startPoint y: 379, endPoint x: 698, endPoint y: 377, distance: 378.7
click at [698, 377] on input "**********" at bounding box center [570, 383] width 569 height 30
type input "****"
click at [313, 491] on span "Add User" at bounding box center [327, 490] width 50 height 29
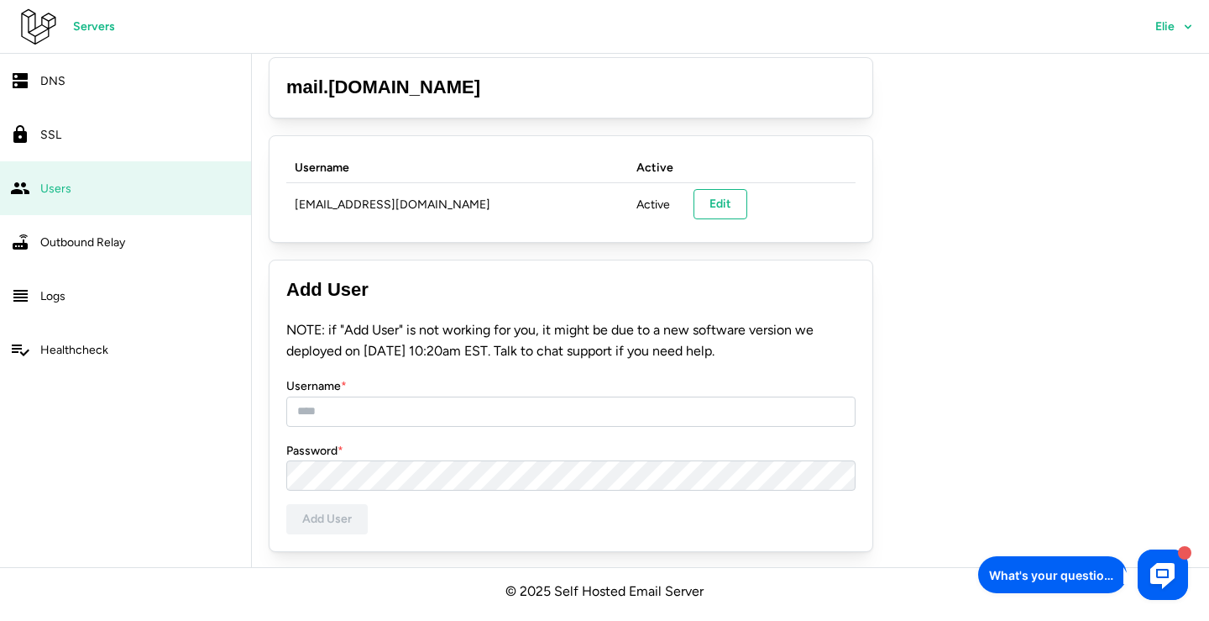
scroll to position [11, 0]
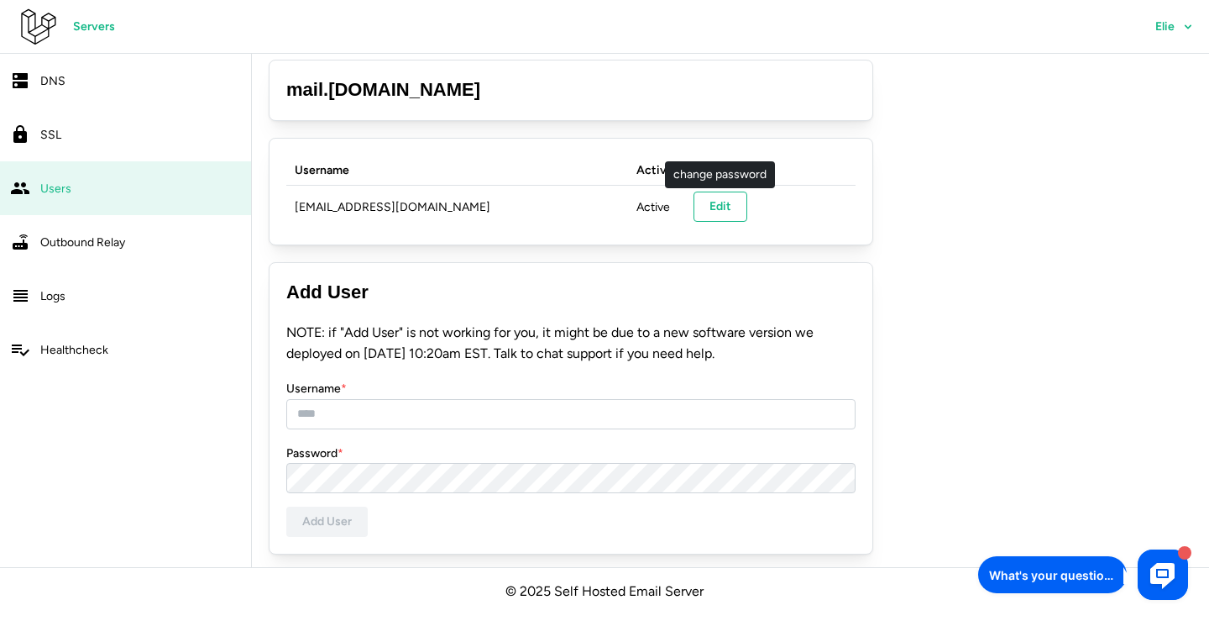
click at [719, 206] on span "Edit" at bounding box center [721, 206] width 22 height 29
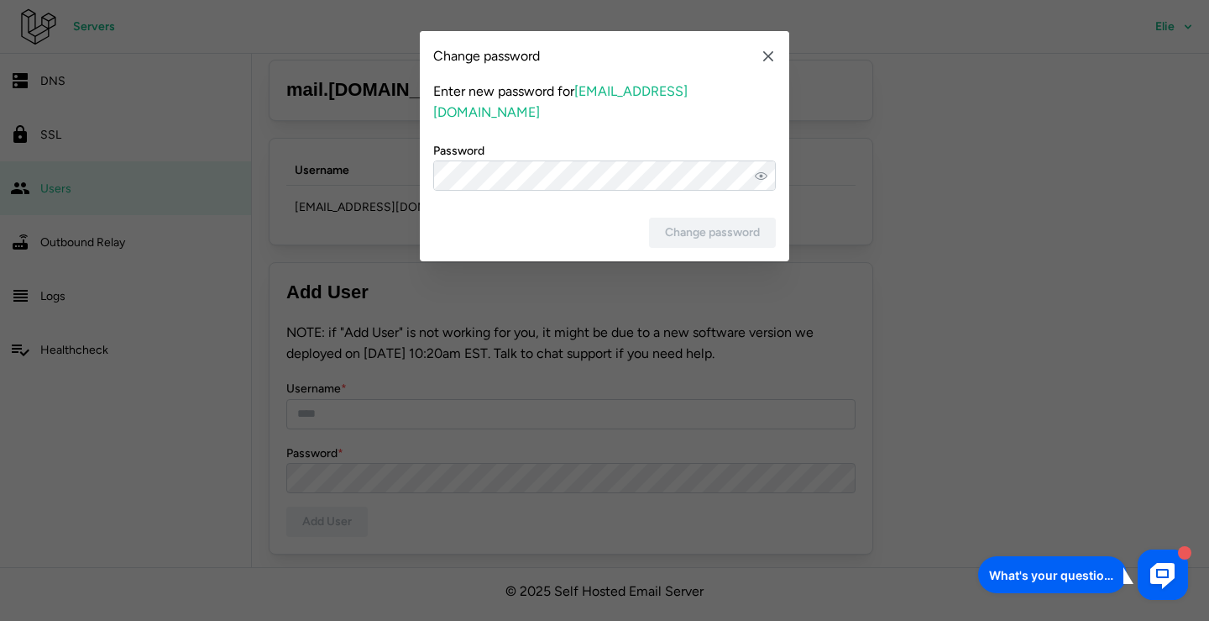
click at [767, 58] on icon "button" at bounding box center [768, 56] width 10 height 10
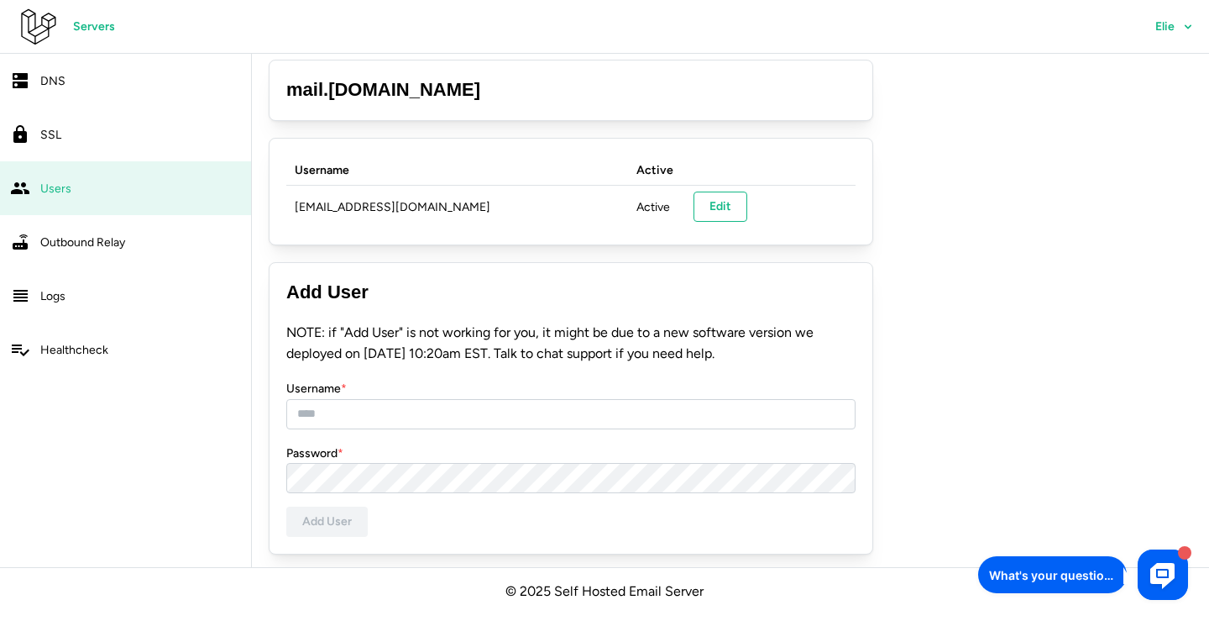
click at [585, 370] on form "NOTE: if "Add User" is not working for you, it might be due to a new software v…" at bounding box center [570, 429] width 569 height 214
click at [140, 258] on link "Outbound Relay" at bounding box center [125, 242] width 251 height 54
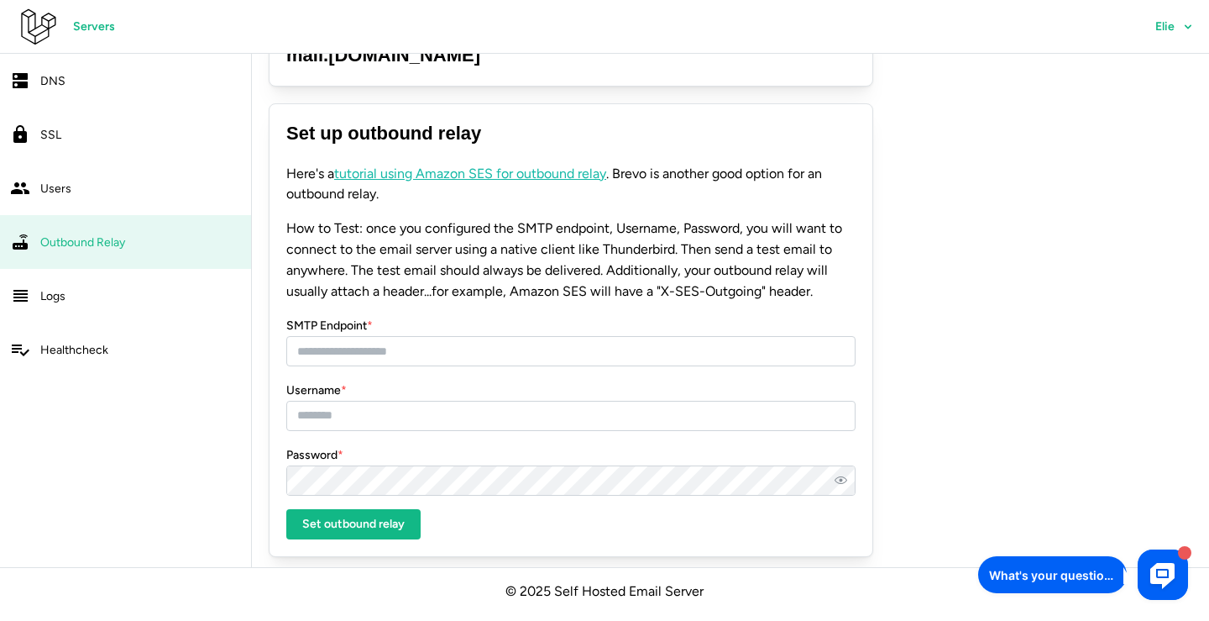
scroll to position [45, 0]
click at [398, 353] on input "SMTP Endpoint *" at bounding box center [570, 352] width 569 height 30
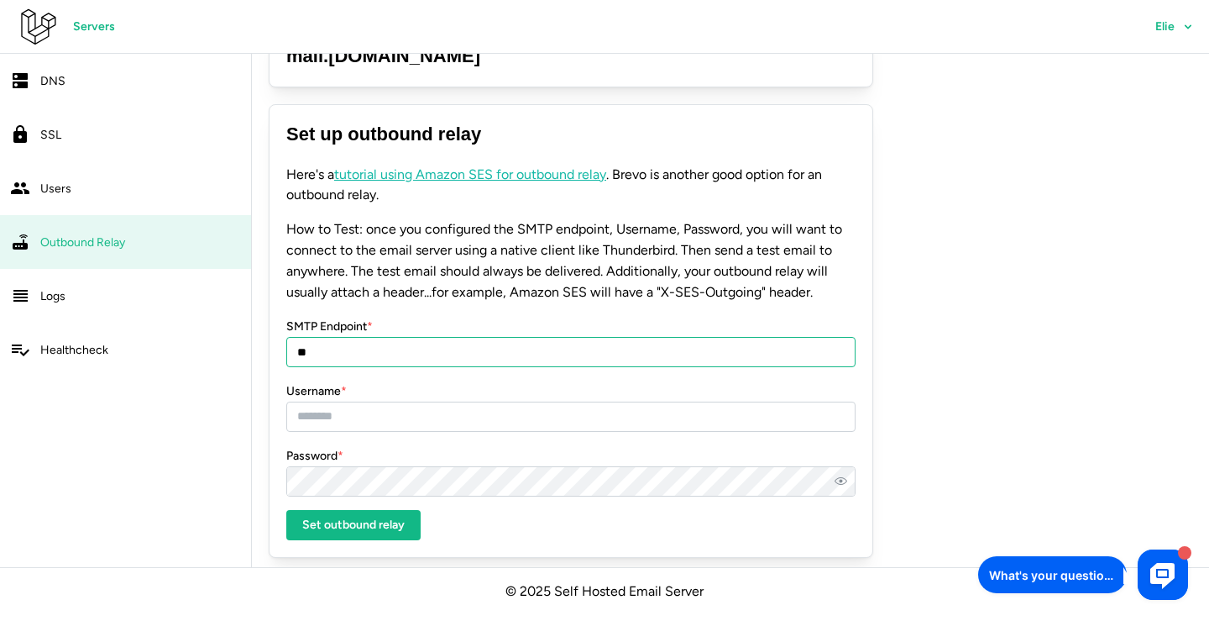
type input "*"
type input "**********"
click at [118, 296] on div "Logs" at bounding box center [140, 295] width 201 height 21
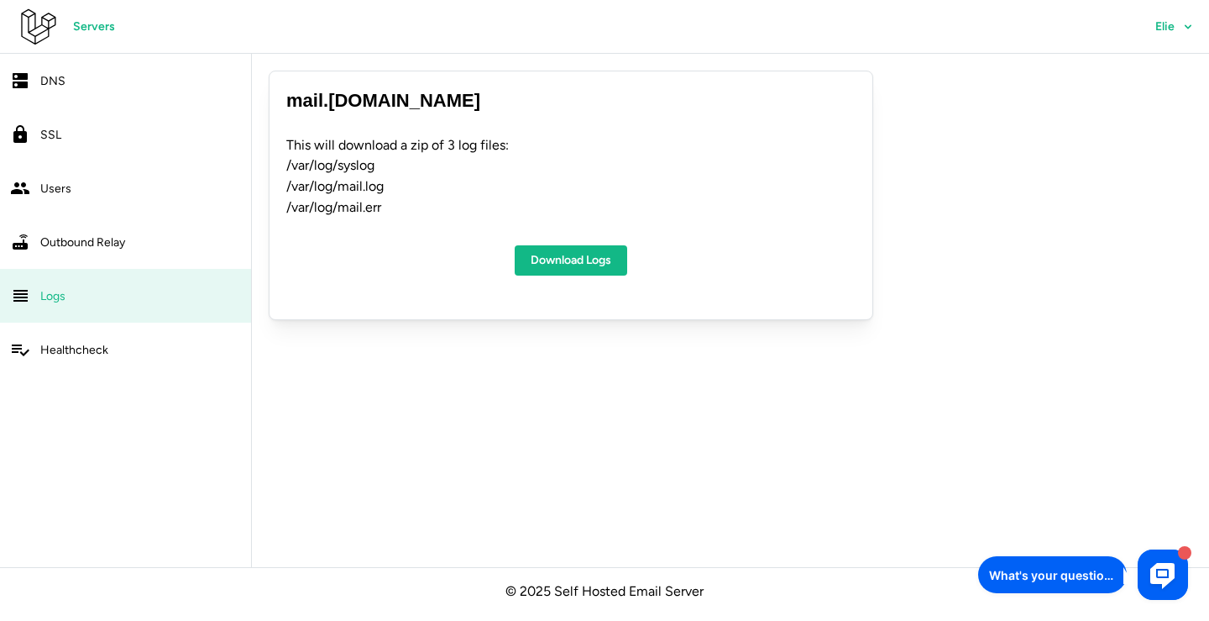
click at [162, 236] on div "Outbound Relay" at bounding box center [140, 242] width 201 height 21
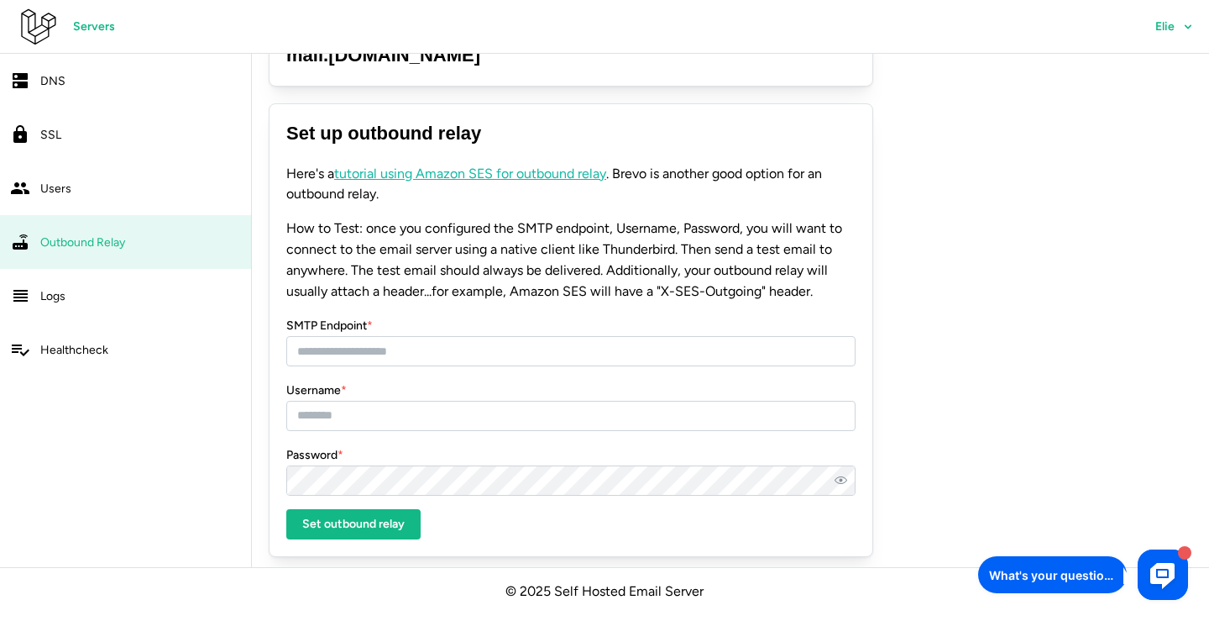
scroll to position [45, 0]
click at [65, 94] on link "DNS" at bounding box center [125, 81] width 251 height 54
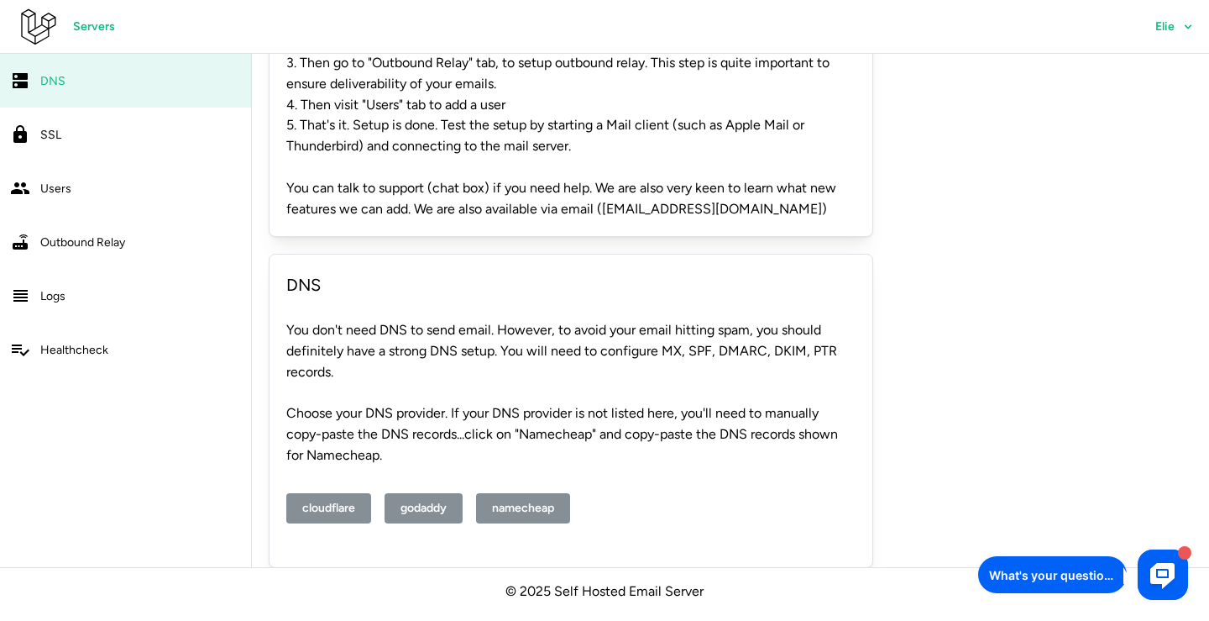
scroll to position [195, 0]
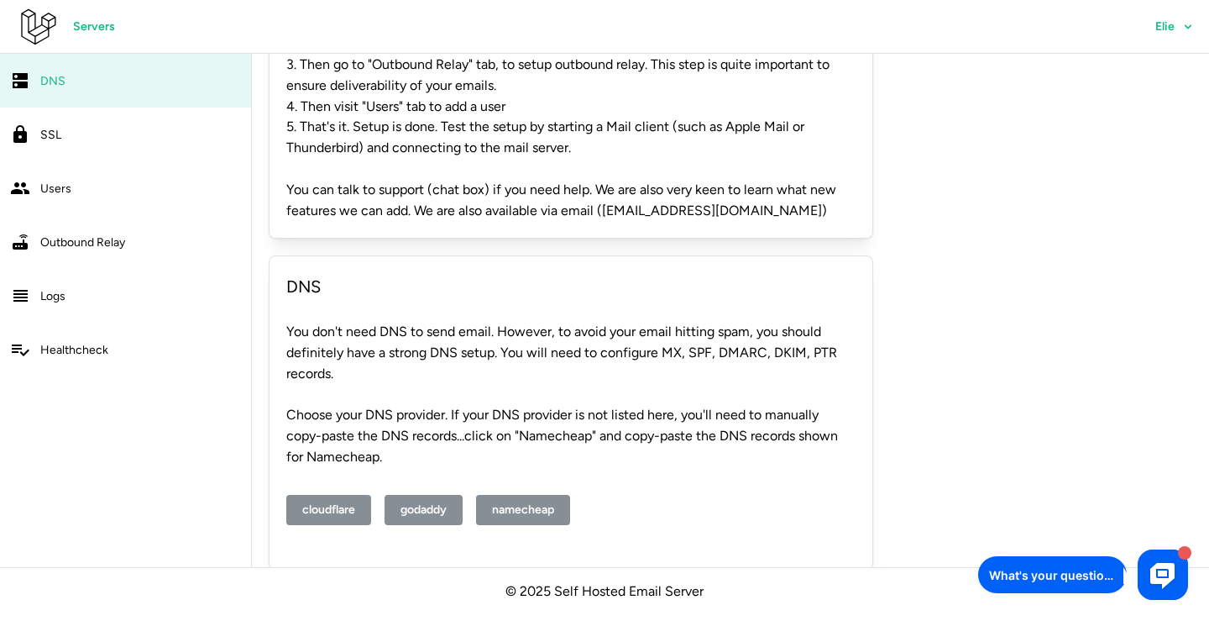
click at [499, 495] on span "namecheap" at bounding box center [523, 509] width 62 height 29
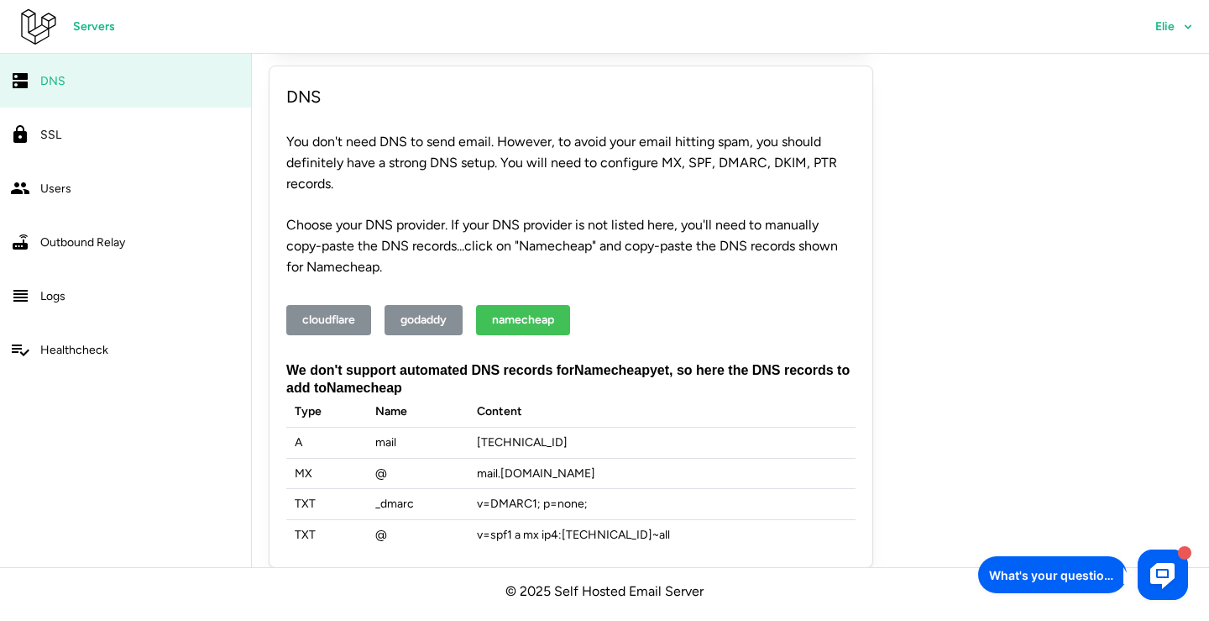
scroll to position [384, 0]
click at [320, 327] on div "cloudflare godaddy namecheap" at bounding box center [570, 321] width 569 height 84
click at [339, 306] on span "cloudflare" at bounding box center [328, 320] width 53 height 29
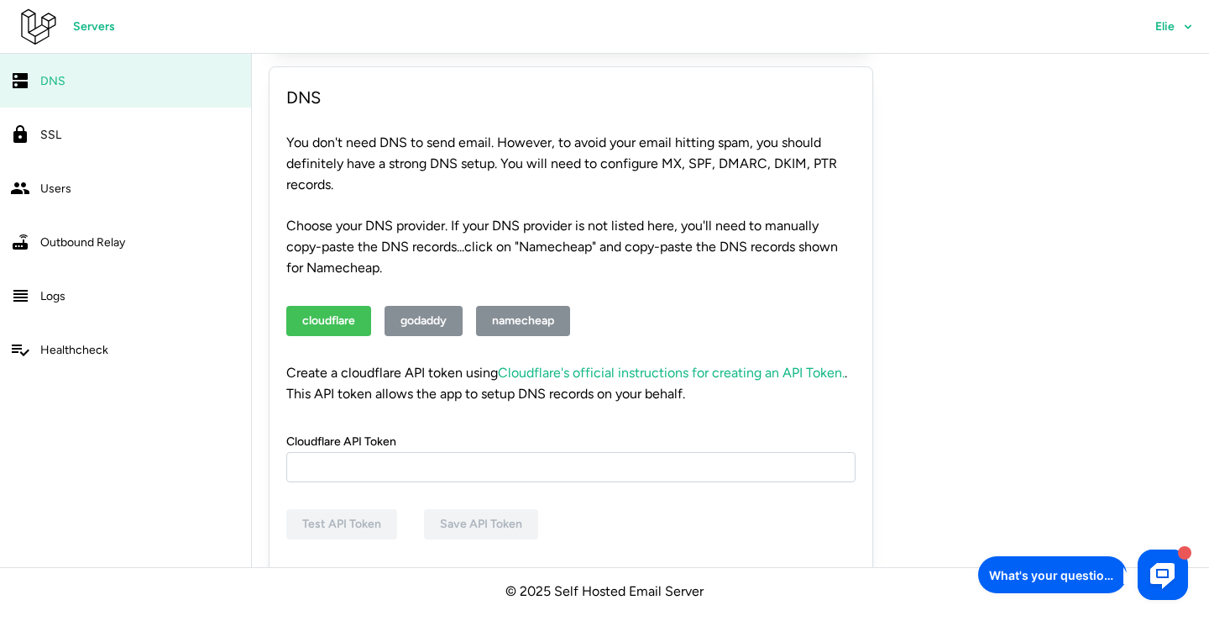
click at [401, 306] on button "godaddy" at bounding box center [424, 321] width 78 height 30
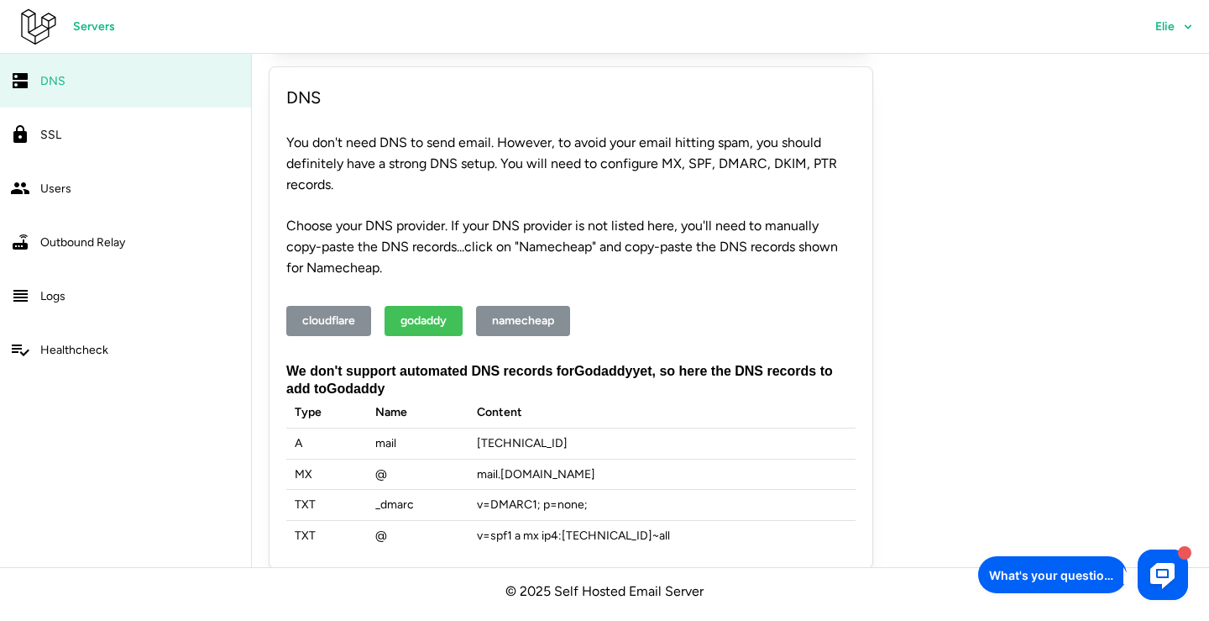
click at [338, 306] on span "cloudflare" at bounding box center [328, 320] width 53 height 29
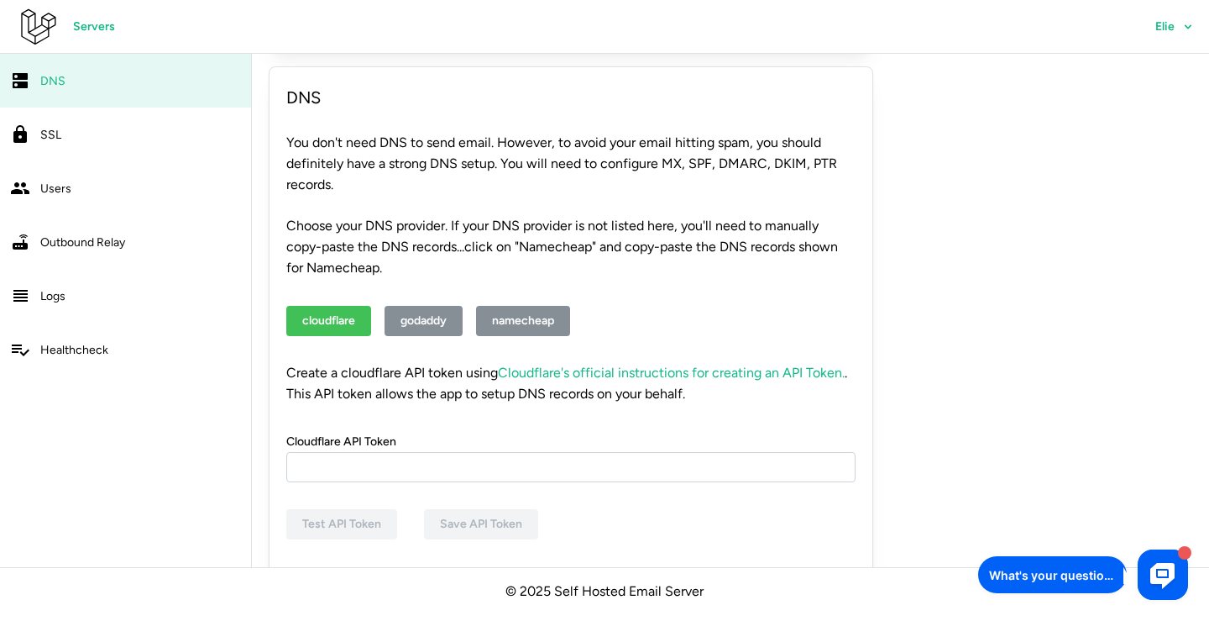
click at [447, 306] on span "godaddy" at bounding box center [424, 320] width 46 height 29
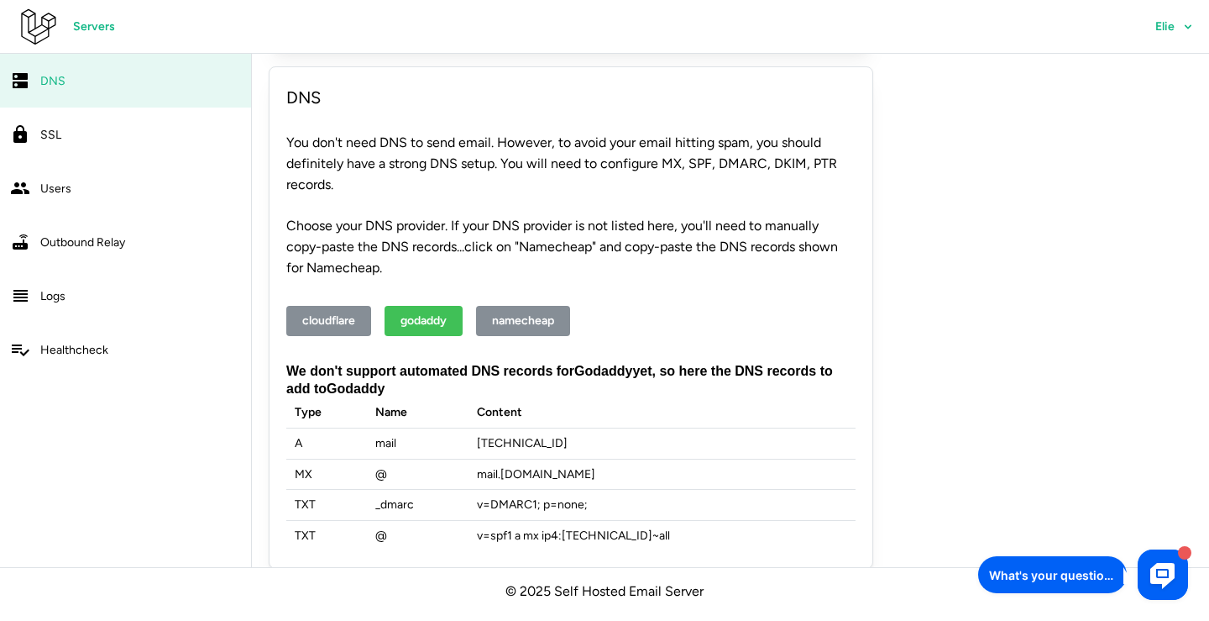
click at [77, 157] on link "SSL" at bounding box center [125, 134] width 251 height 54
click at [76, 198] on link "Users" at bounding box center [125, 188] width 251 height 54
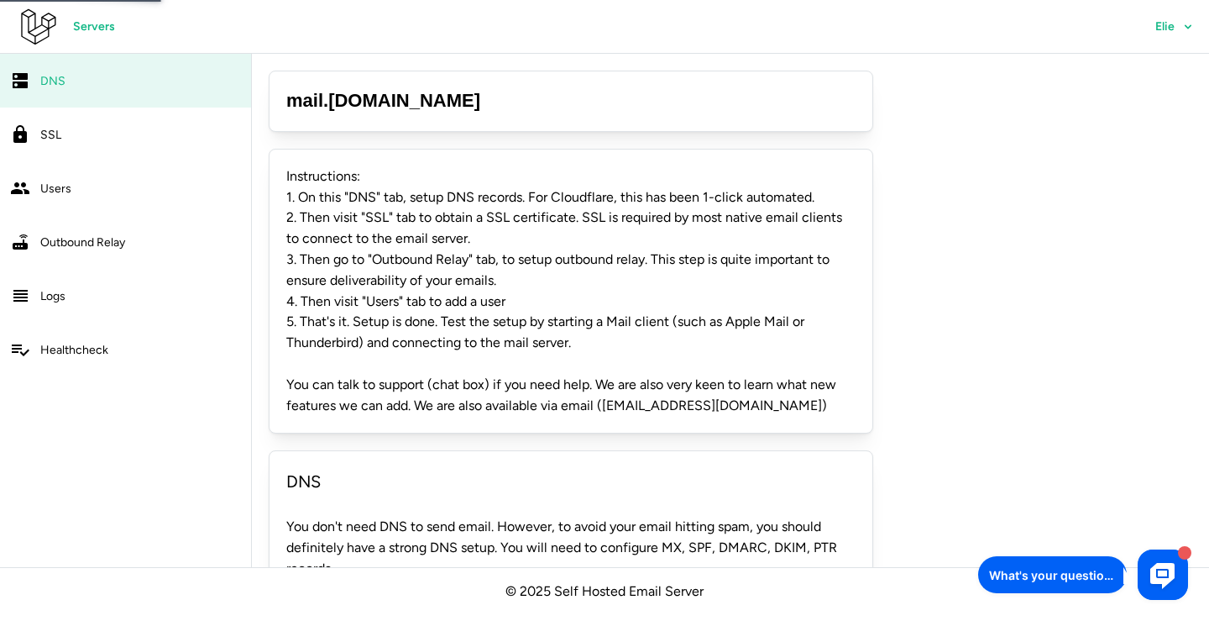
scroll to position [0, 0]
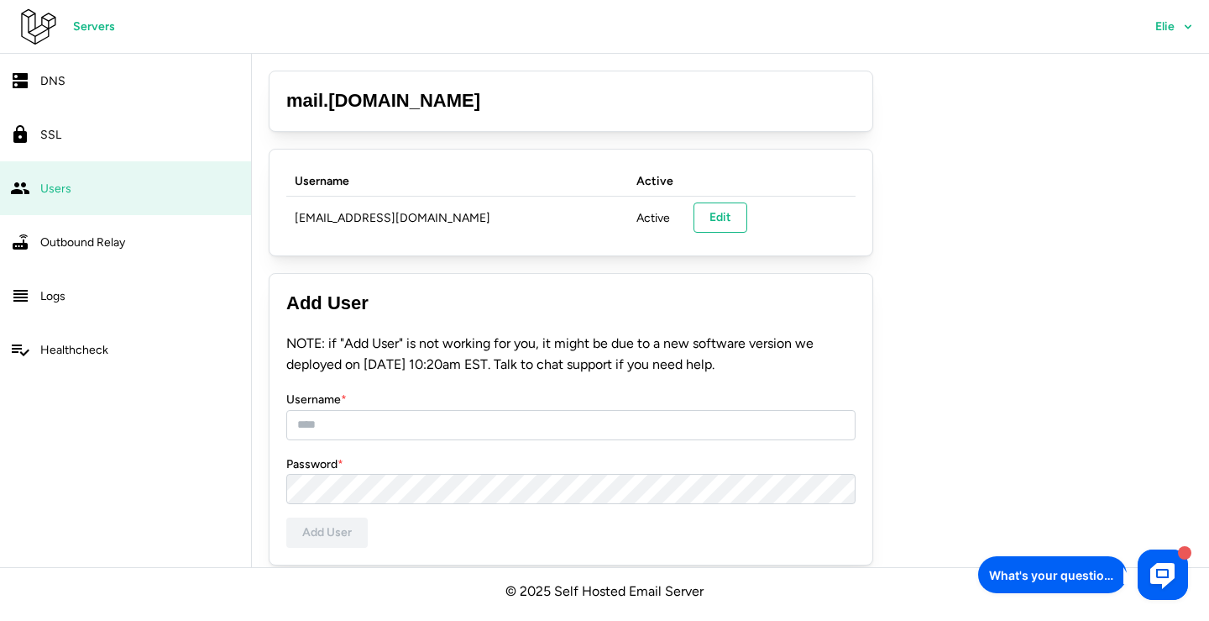
click at [484, 348] on p "NOTE: if "Add User" is not working for you, it might be due to a new software v…" at bounding box center [570, 354] width 569 height 42
click at [705, 217] on button "Edit" at bounding box center [721, 217] width 54 height 30
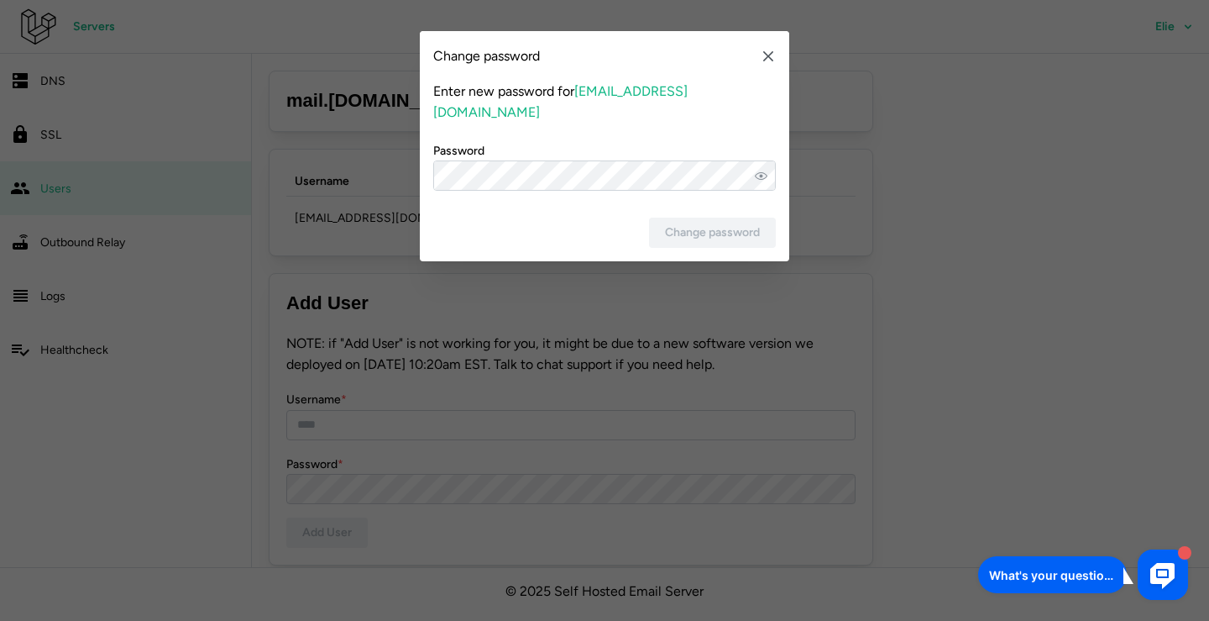
click at [767, 53] on icon "button" at bounding box center [768, 56] width 10 height 10
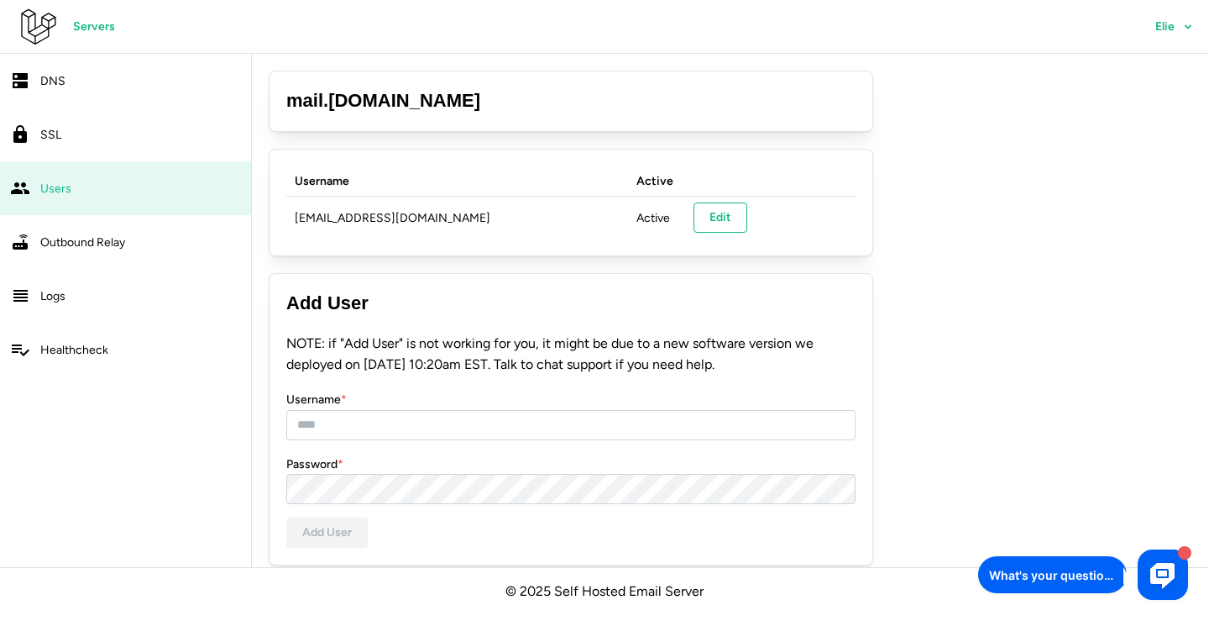
click at [52, 34] on icon at bounding box center [37, 27] width 40 height 40
click at [120, 257] on link "Outbound Relay" at bounding box center [125, 242] width 251 height 54
click at [92, 245] on span "Outbound Relay" at bounding box center [82, 242] width 85 height 14
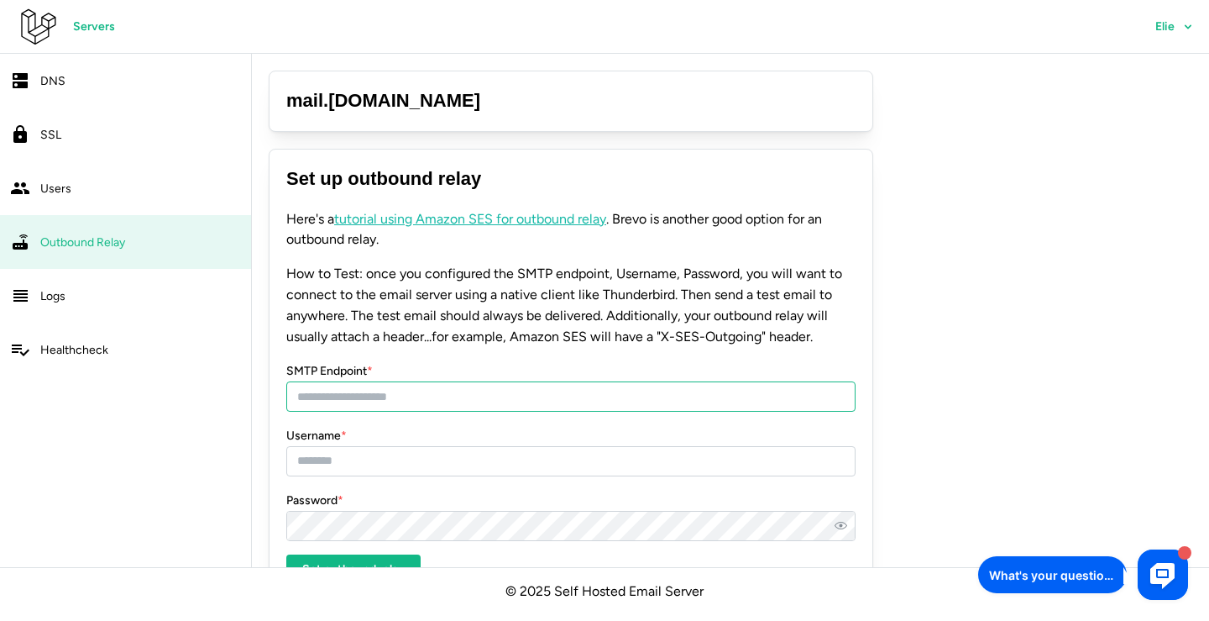
click at [387, 398] on input "SMTP Endpoint *" at bounding box center [570, 396] width 569 height 30
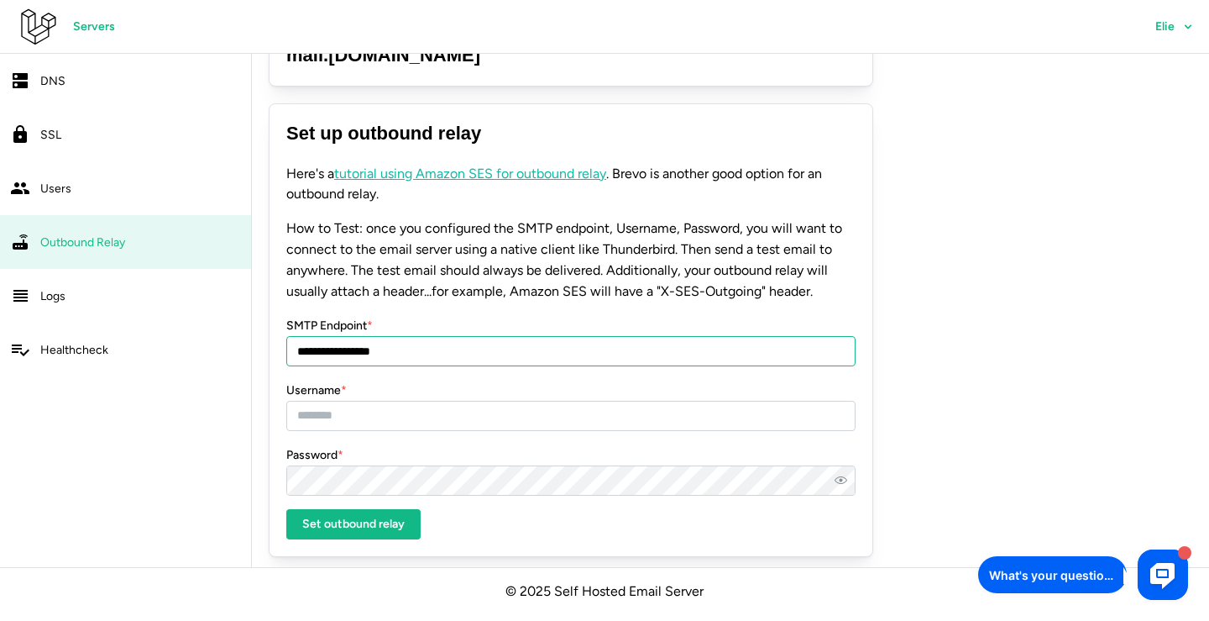
scroll to position [45, 0]
type input "**********"
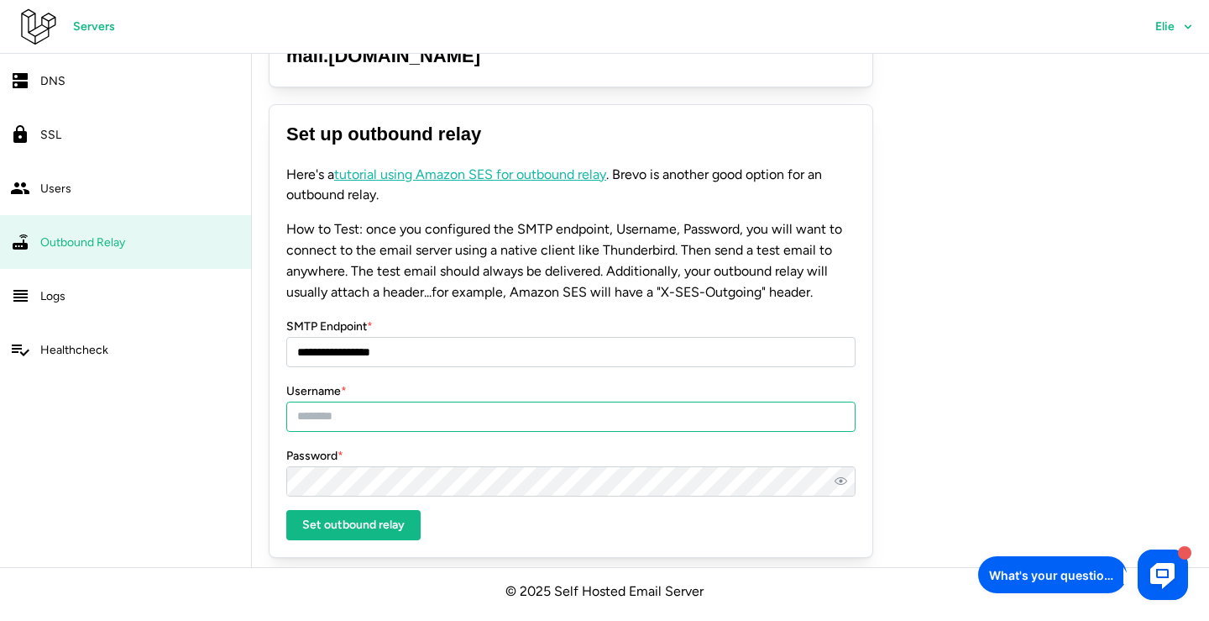
click at [425, 421] on input "Username *" at bounding box center [570, 416] width 569 height 30
type input "****"
click at [401, 520] on span "Set outbound relay" at bounding box center [353, 525] width 102 height 29
click at [370, 523] on span "Set outbound relay" at bounding box center [353, 525] width 102 height 29
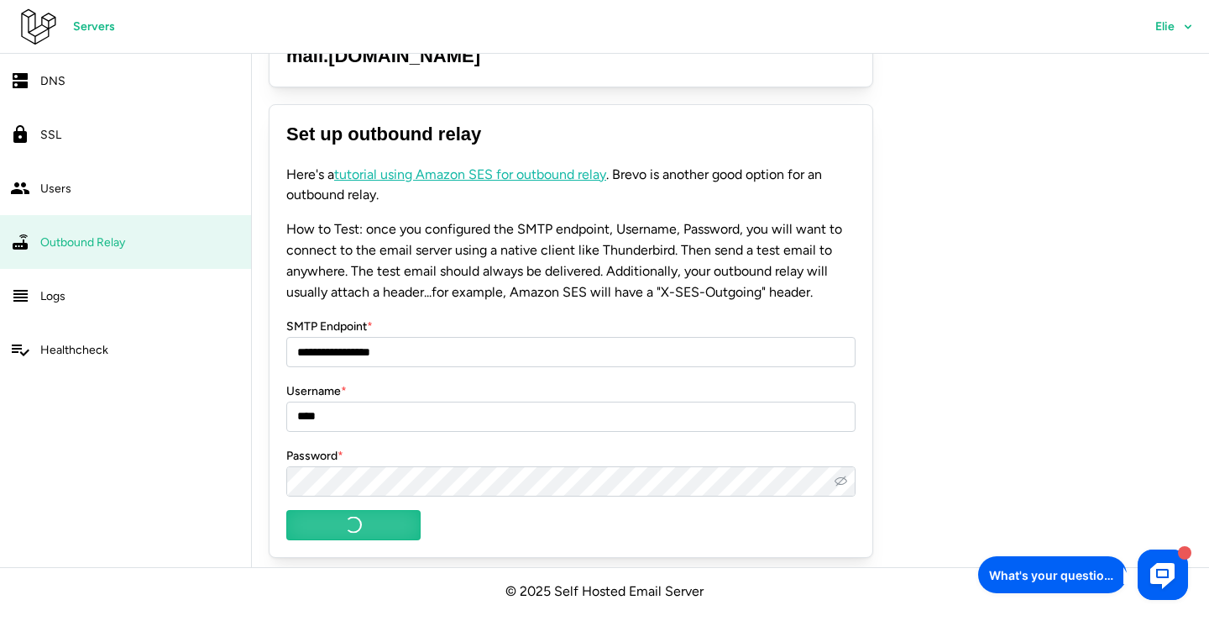
click at [838, 476] on icon "button" at bounding box center [841, 481] width 13 height 10
click at [501, 177] on link "tutorial using Amazon SES for outbound relay" at bounding box center [470, 174] width 272 height 16
click at [55, 76] on span "DNS" at bounding box center [52, 81] width 25 height 14
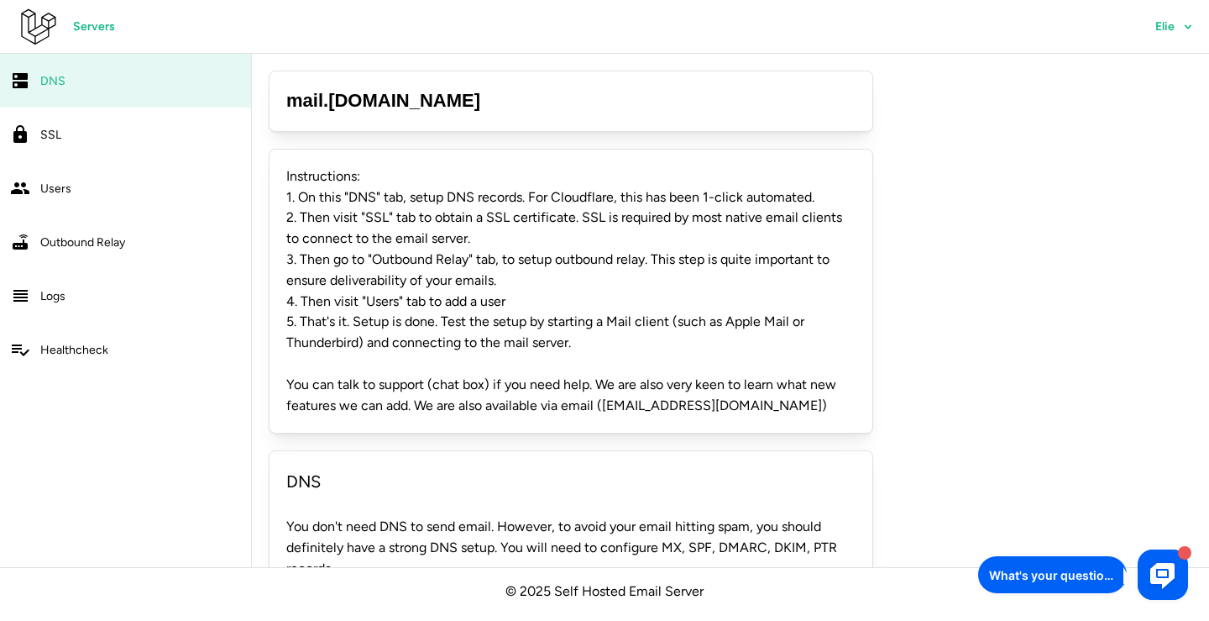
click at [102, 343] on span "Healthcheck" at bounding box center [74, 350] width 68 height 14
click at [73, 301] on div "Logs" at bounding box center [140, 295] width 201 height 21
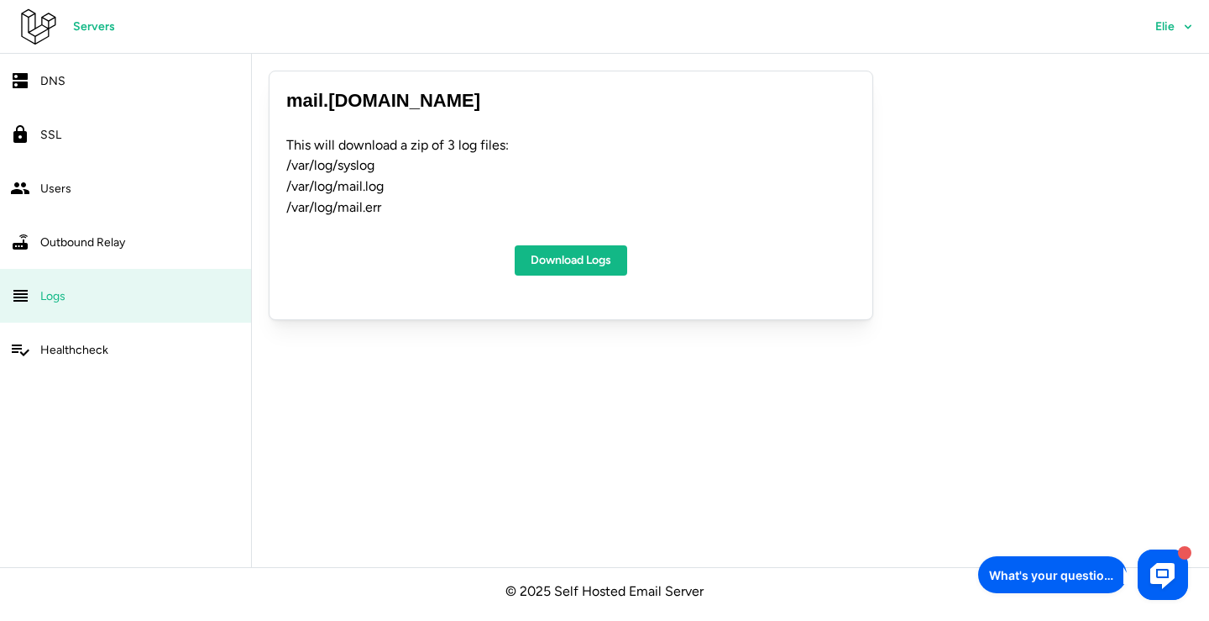
click at [84, 79] on div "DNS" at bounding box center [140, 81] width 201 height 21
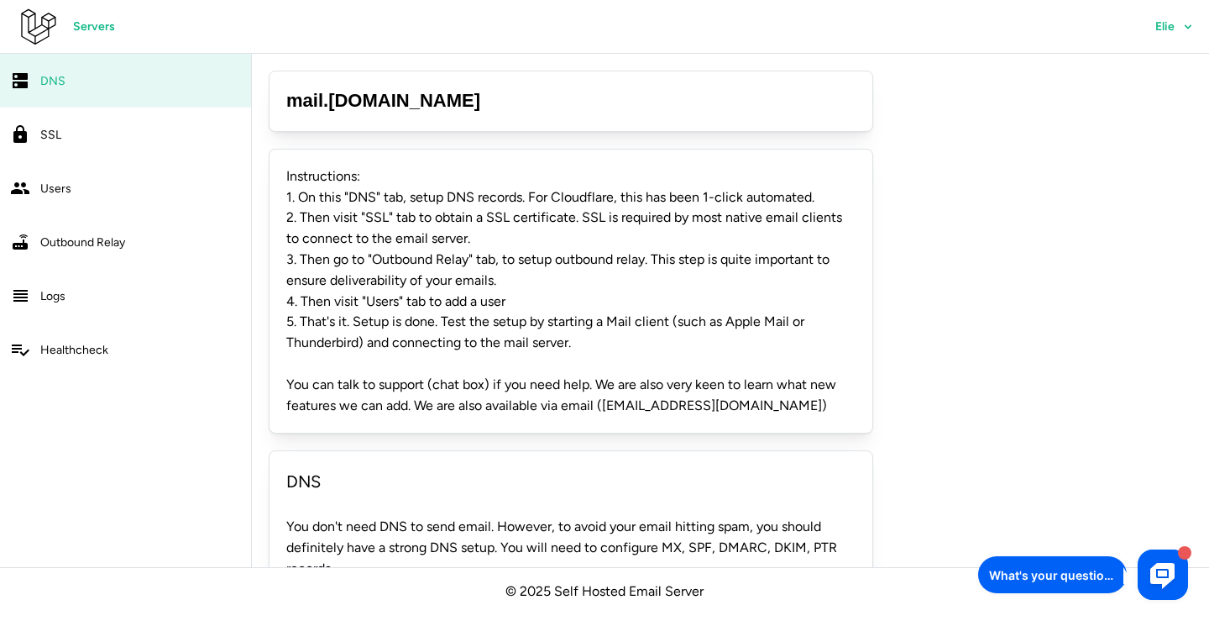
click at [1175, 17] on span "Elie" at bounding box center [1174, 27] width 38 height 29
click at [1166, 72] on span "Profile" at bounding box center [1168, 74] width 34 height 29
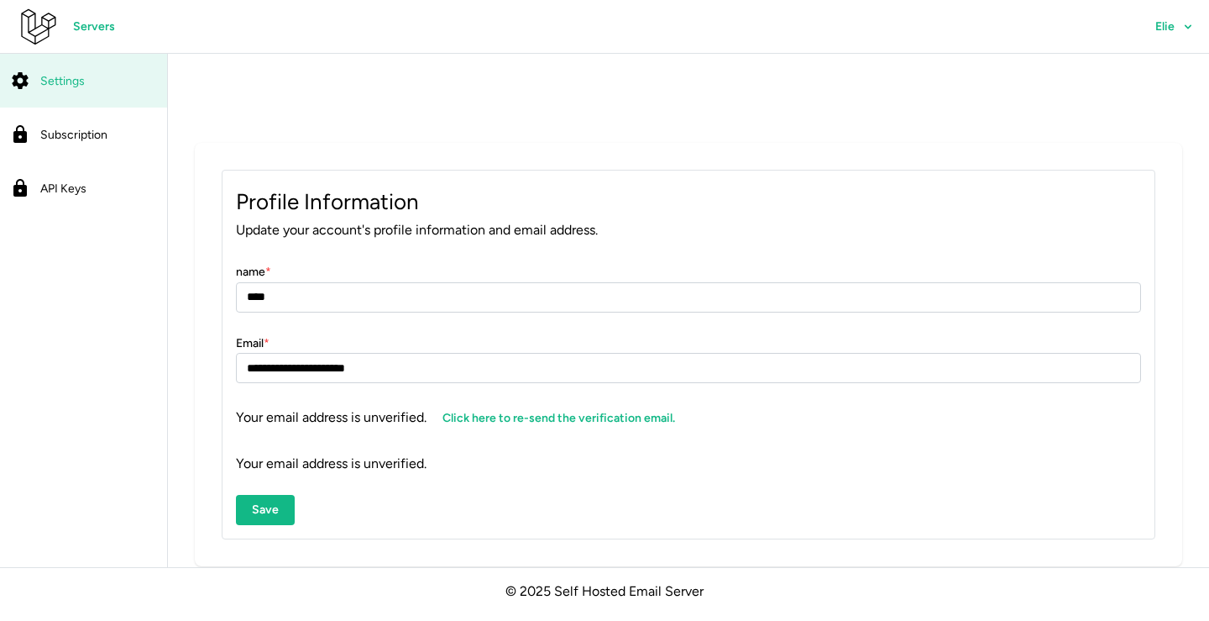
click at [533, 416] on span "Click here to re-send the verification email." at bounding box center [559, 418] width 233 height 29
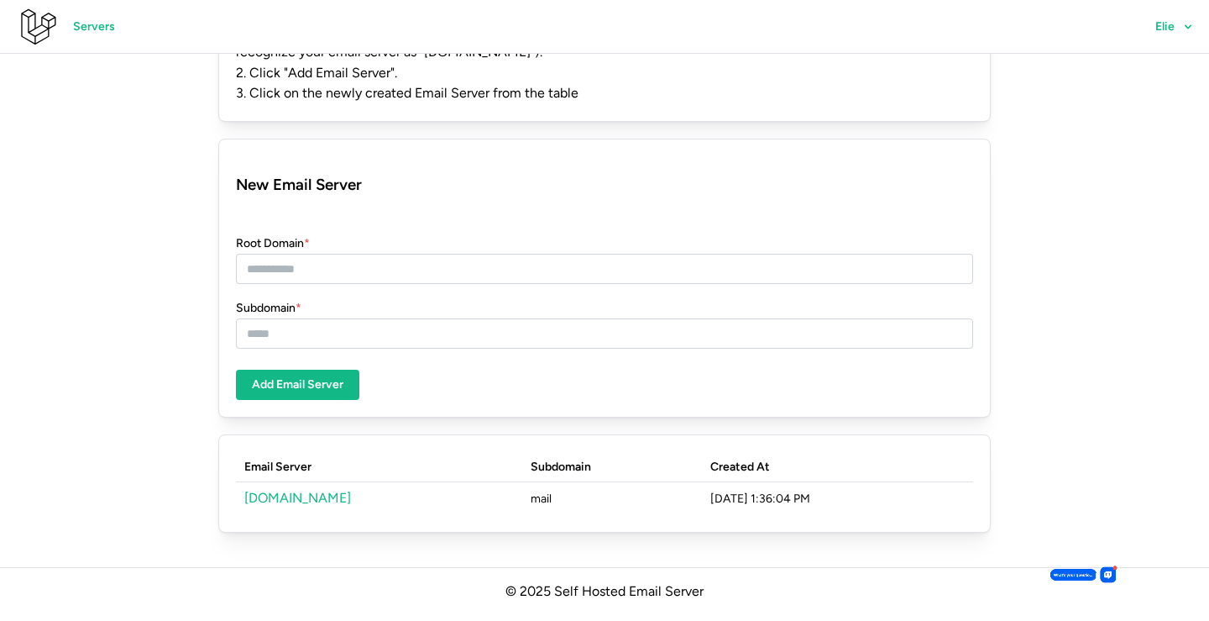
scroll to position [197, 0]
